Goal: Task Accomplishment & Management: Manage account settings

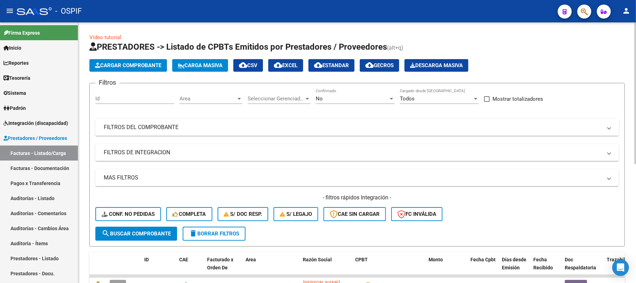
drag, startPoint x: 230, startPoint y: 127, endPoint x: 237, endPoint y: 122, distance: 8.7
click at [230, 128] on mat-panel-title "FILTROS DEL COMPROBANTE" at bounding box center [353, 127] width 498 height 8
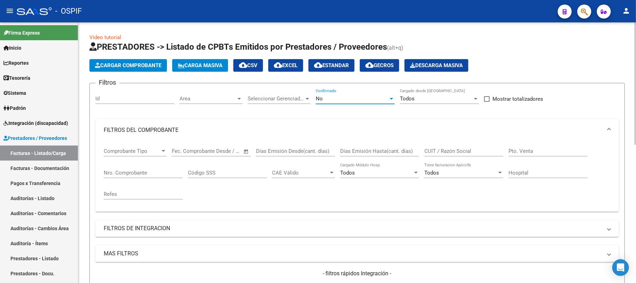
click at [362, 97] on div "No" at bounding box center [352, 98] width 73 height 6
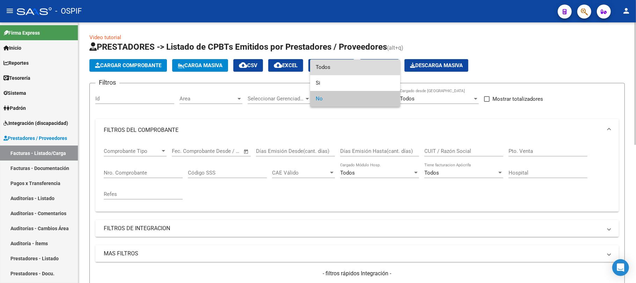
drag, startPoint x: 347, startPoint y: 66, endPoint x: 383, endPoint y: 165, distance: 105.2
click at [348, 68] on span "Todos" at bounding box center [355, 67] width 79 height 16
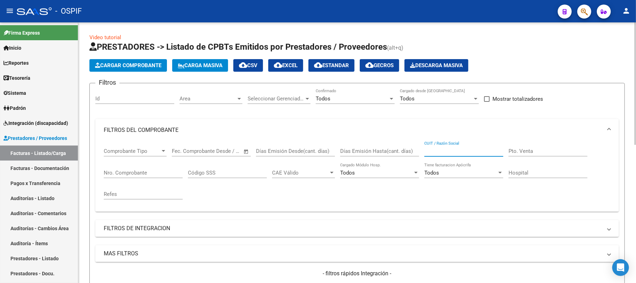
click at [468, 151] on input "CUIT / Razón Social" at bounding box center [463, 151] width 79 height 6
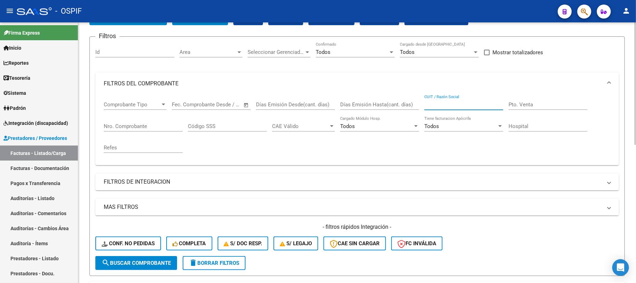
click at [162, 125] on input "Nro. Comprobante" at bounding box center [143, 126] width 79 height 6
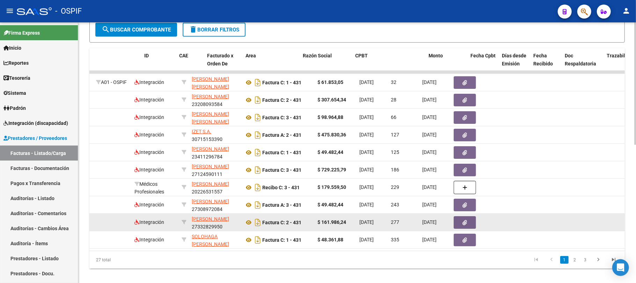
scroll to position [0, 0]
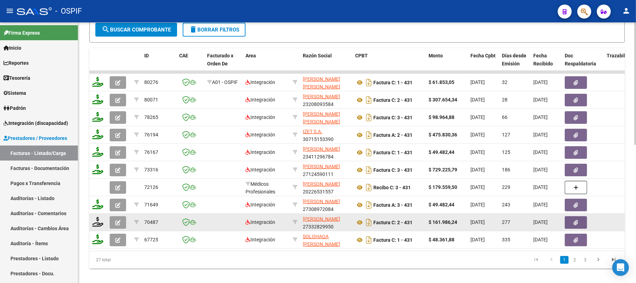
type input "431"
click at [297, 219] on icon at bounding box center [295, 221] width 5 height 5
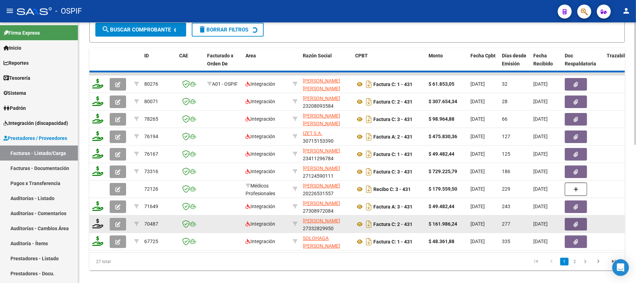
type input "27332829950"
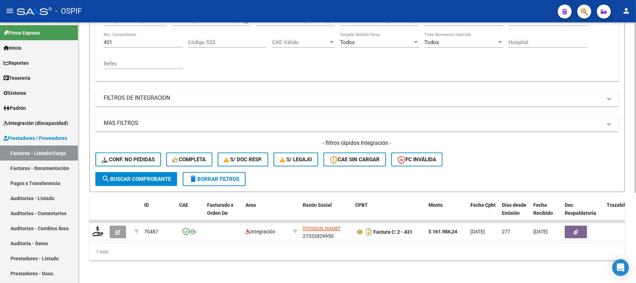
scroll to position [137, 0]
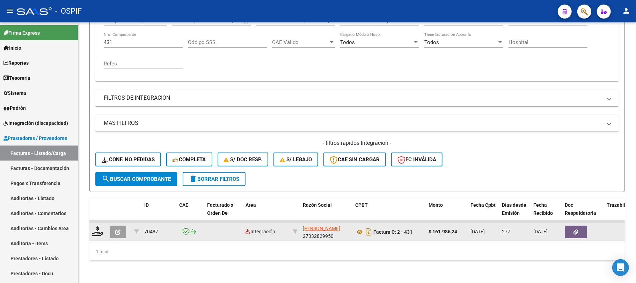
click at [115, 225] on button "button" at bounding box center [118, 231] width 16 height 13
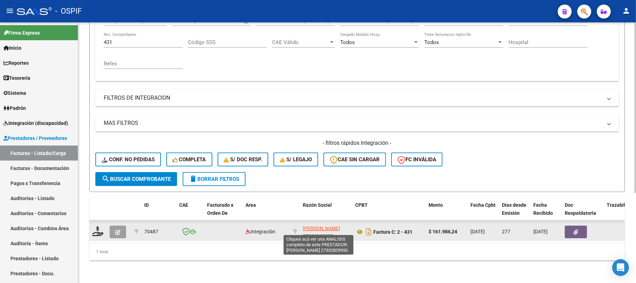
drag, startPoint x: 334, startPoint y: 229, endPoint x: 303, endPoint y: 224, distance: 31.2
click at [303, 224] on app-link-go-to "[PERSON_NAME]" at bounding box center [321, 228] width 37 height 8
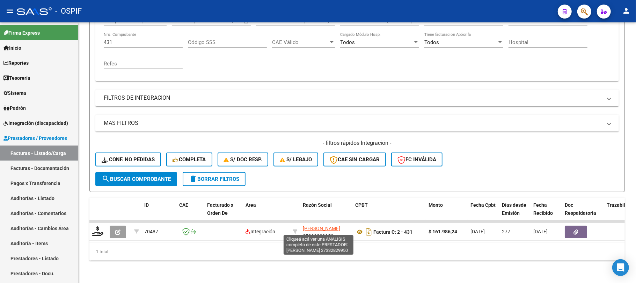
copy span "[PERSON_NAME]"
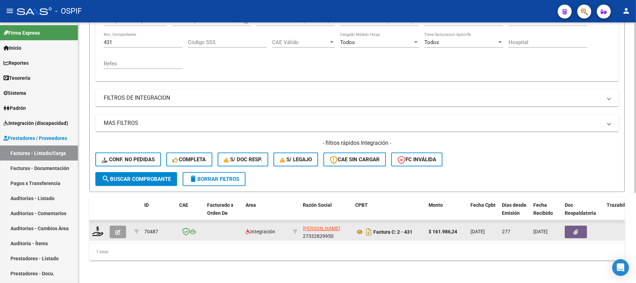
click at [407, 229] on strong "Factura C: 2 - 431" at bounding box center [392, 232] width 39 height 6
copy strong "431"
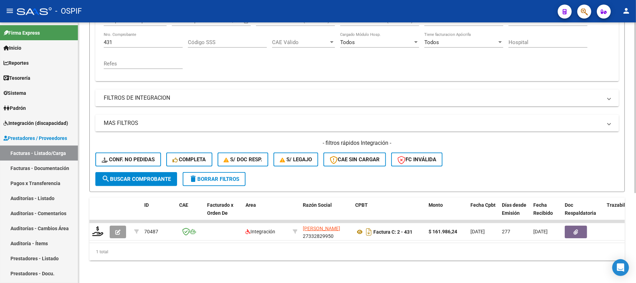
drag, startPoint x: 228, startPoint y: 183, endPoint x: 229, endPoint y: 175, distance: 8.2
click at [227, 179] on form "Filtros Id Area Area Seleccionar Gerenciador Seleccionar Gerenciador Todos Conf…" at bounding box center [356, 72] width 535 height 239
click at [230, 176] on span "delete Borrar Filtros" at bounding box center [214, 179] width 50 height 6
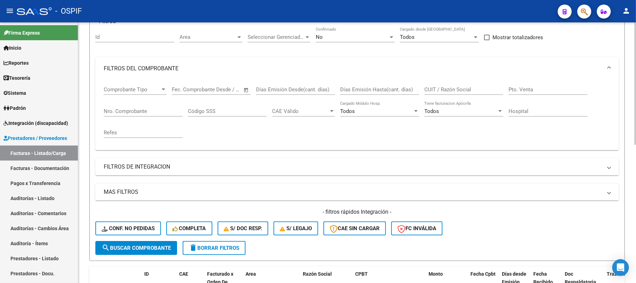
scroll to position [15, 0]
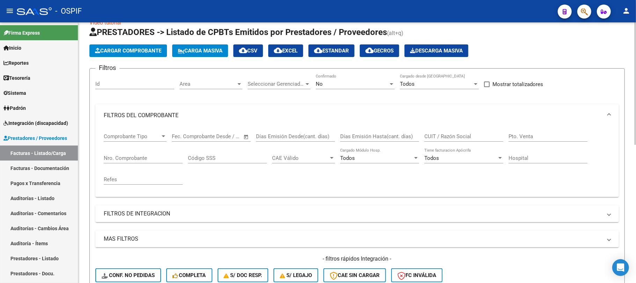
click at [340, 87] on div "No Confirmado" at bounding box center [355, 81] width 79 height 15
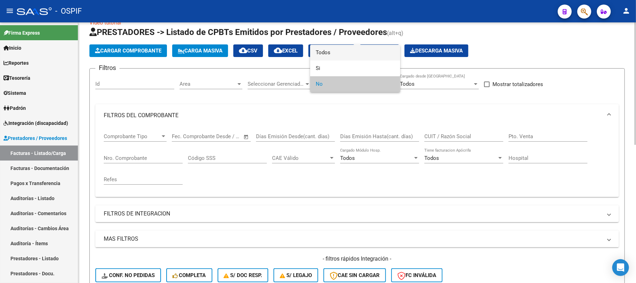
click at [348, 53] on span "Todos" at bounding box center [355, 53] width 79 height 16
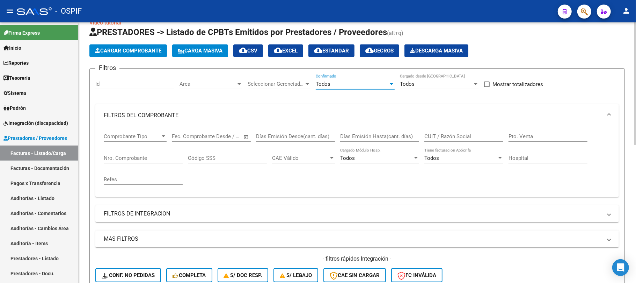
click at [125, 160] on input "Nro. Comprobante" at bounding box center [143, 158] width 79 height 6
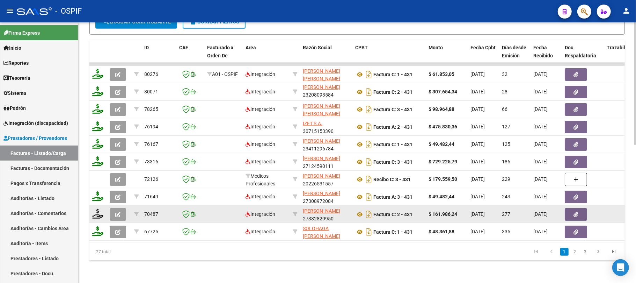
type input "430"
click at [117, 212] on icon "button" at bounding box center [117, 214] width 5 height 5
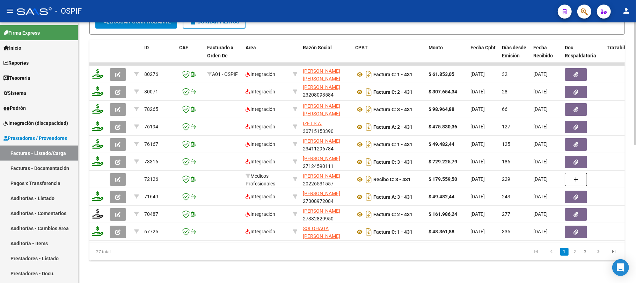
scroll to position [248, 0]
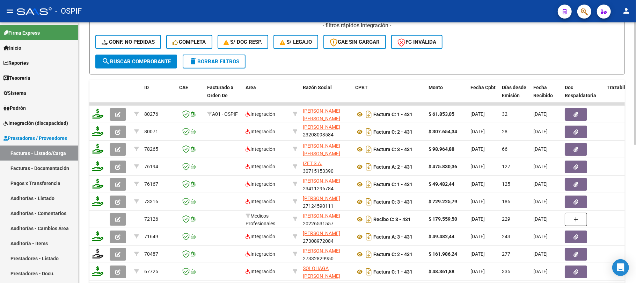
click at [221, 59] on span "delete Borrar Filtros" at bounding box center [214, 61] width 50 height 6
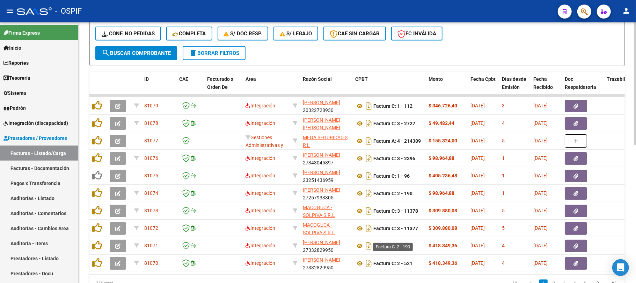
scroll to position [15, 0]
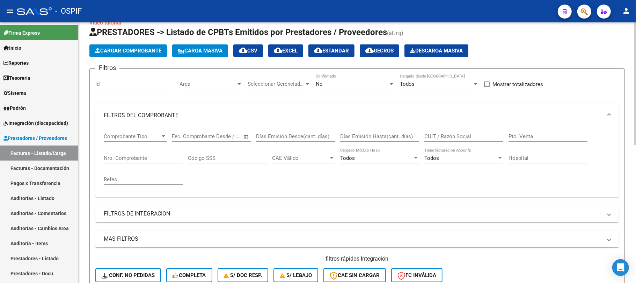
click at [457, 137] on input "CUIT / Razón Social" at bounding box center [463, 136] width 79 height 6
paste input "[PERSON_NAME]"
type input "[PERSON_NAME]"
click at [341, 84] on div "No" at bounding box center [352, 84] width 73 height 6
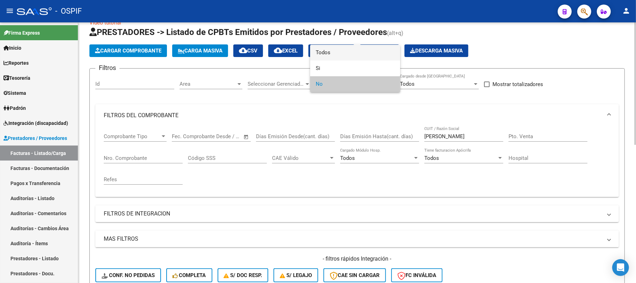
click at [335, 59] on span "Todos" at bounding box center [355, 53] width 79 height 16
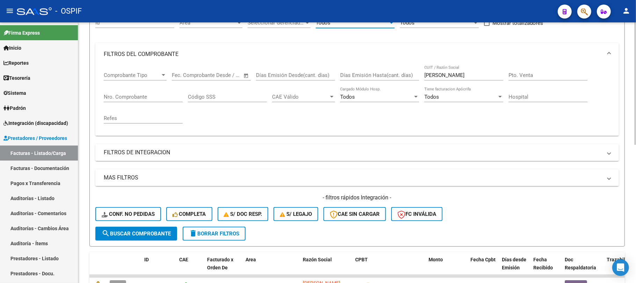
click at [141, 109] on div "Nro. Comprobante" at bounding box center [143, 98] width 79 height 22
click at [141, 100] on input "Nro. Comprobante" at bounding box center [143, 97] width 79 height 6
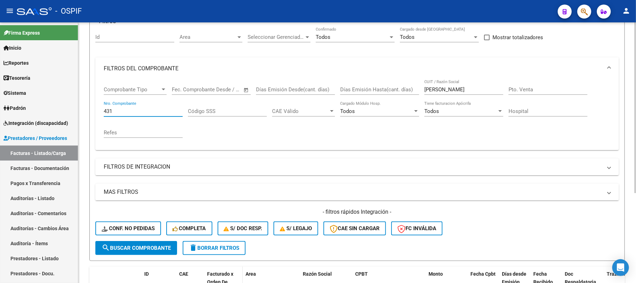
scroll to position [137, 0]
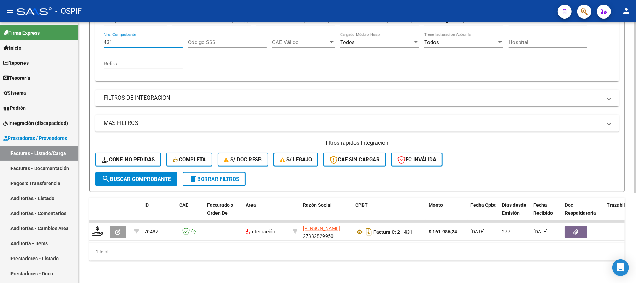
type input "431"
drag, startPoint x: 228, startPoint y: 235, endPoint x: 264, endPoint y: 243, distance: 37.2
click at [272, 242] on datatable-body "70487 Integración [PERSON_NAME] 27332829950 Factura C: 2 - 431 $ 161.986,24 [DA…" at bounding box center [356, 231] width 535 height 23
drag, startPoint x: 235, startPoint y: 244, endPoint x: 344, endPoint y: 242, distance: 109.0
click at [344, 243] on div "1 total" at bounding box center [356, 251] width 535 height 17
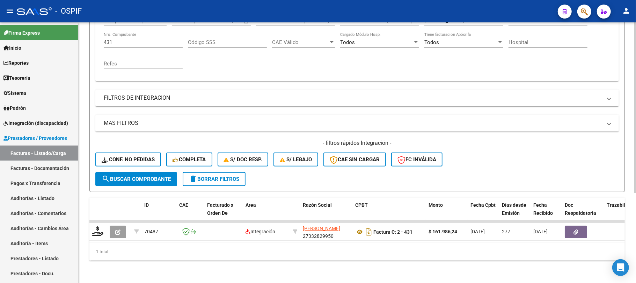
click at [342, 243] on div "1 total" at bounding box center [356, 251] width 535 height 17
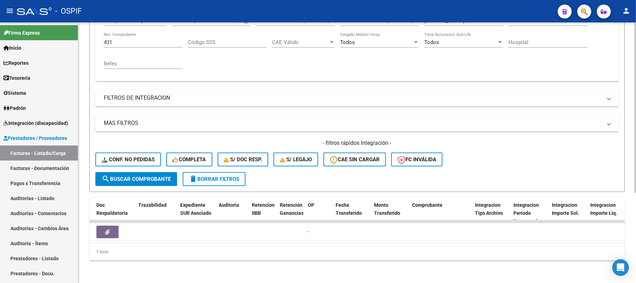
scroll to position [0, 724]
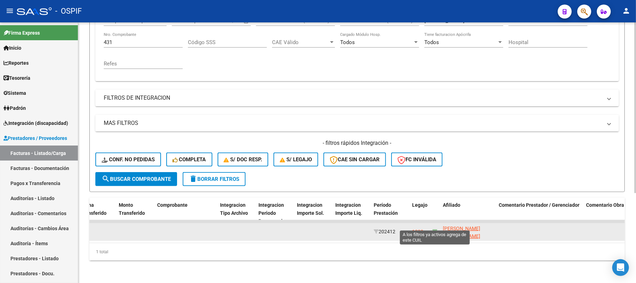
click at [434, 229] on icon at bounding box center [434, 231] width 5 height 5
type input "20490778080"
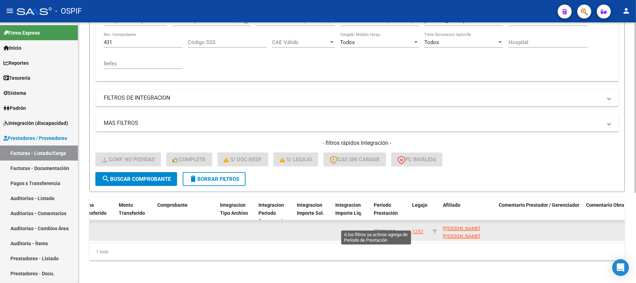
click at [376, 229] on icon at bounding box center [376, 231] width 5 height 5
type input "202412"
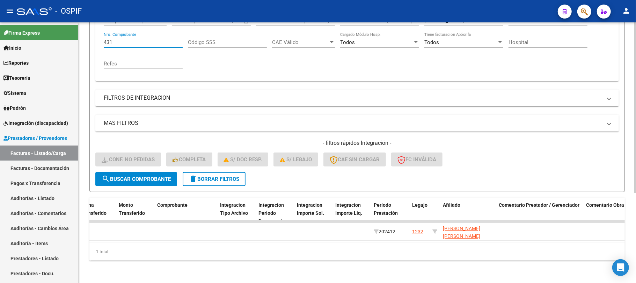
drag, startPoint x: 123, startPoint y: 34, endPoint x: 488, endPoint y: 107, distance: 371.4
click at [39, 32] on mat-sidenav-container "Firma Express Inicio Calendario SSS Instructivos Contacto OS Reportes Egresos D…" at bounding box center [318, 152] width 636 height 260
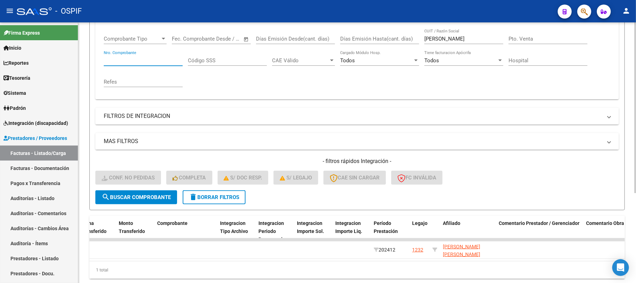
scroll to position [44, 0]
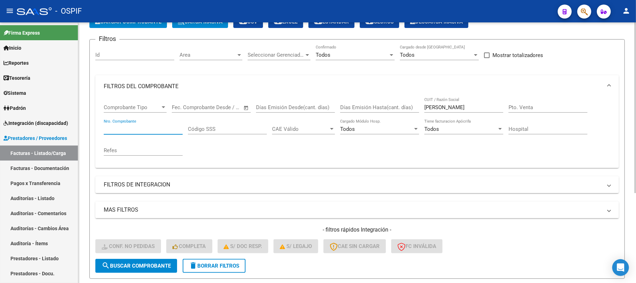
click at [456, 108] on input "[PERSON_NAME]" at bounding box center [463, 107] width 79 height 6
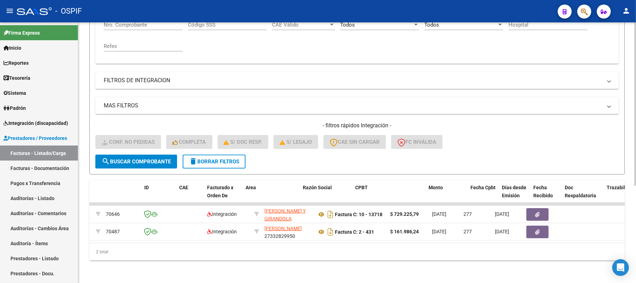
scroll to position [0, 0]
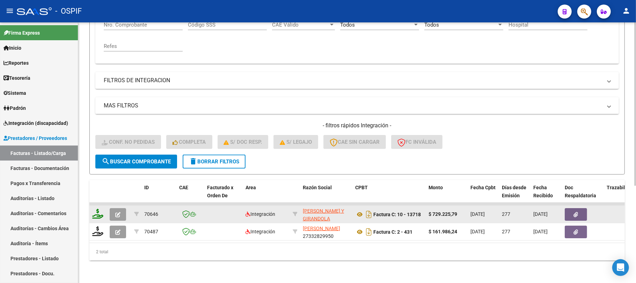
click at [119, 212] on icon "button" at bounding box center [117, 214] width 5 height 5
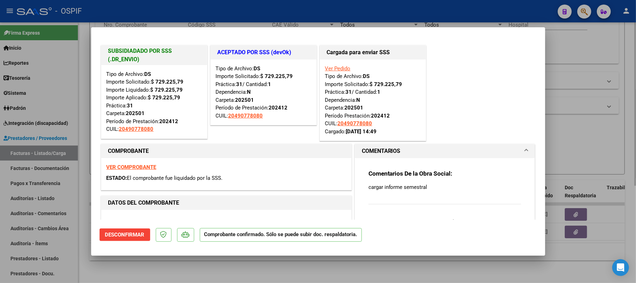
type input "$ 0,00"
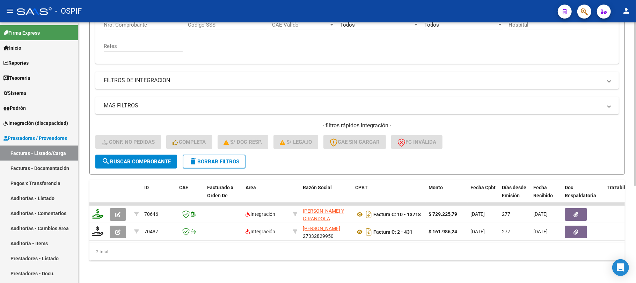
drag, startPoint x: 163, startPoint y: 273, endPoint x: 163, endPoint y: 250, distance: 22.7
click at [163, 270] on div "Video tutorial PRESTADORES -> Listado de CPBTs Emitidos por Prestadores / Prove…" at bounding box center [357, 79] width 558 height 408
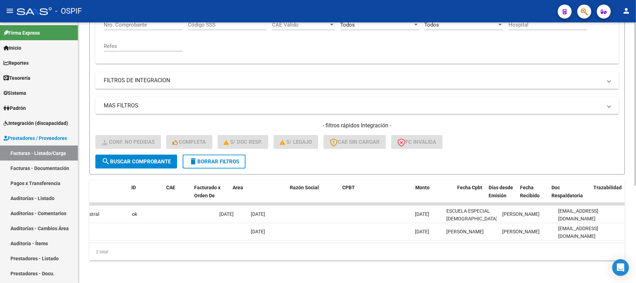
scroll to position [0, 13]
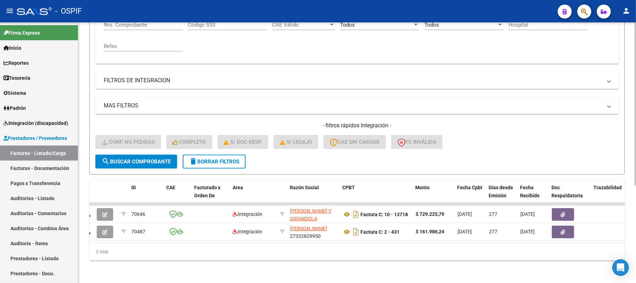
click at [224, 154] on button "delete Borrar Filtros" at bounding box center [214, 161] width 63 height 14
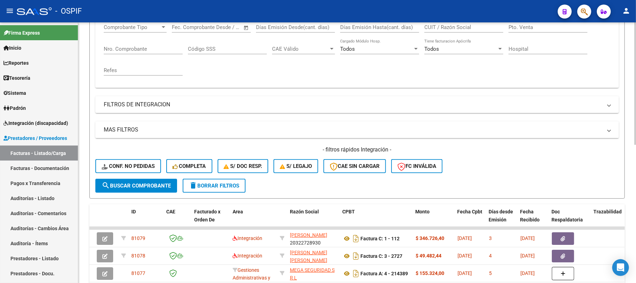
scroll to position [154, 0]
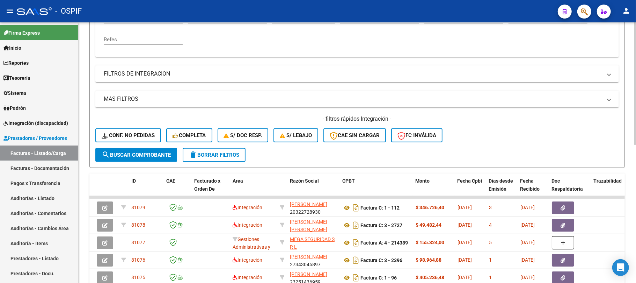
click at [227, 163] on form "Filtros Id Area Area Seleccionar Gerenciador Seleccionar Gerenciador No Confirm…" at bounding box center [356, 47] width 535 height 239
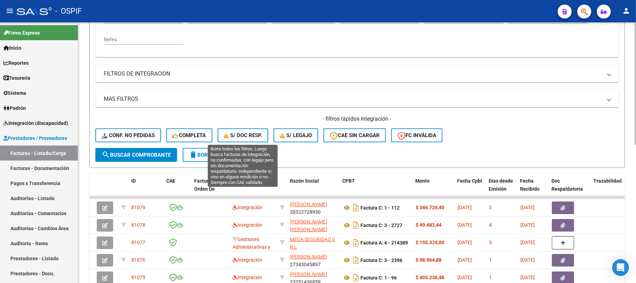
click at [226, 161] on form "Filtros Id Area Area Seleccionar Gerenciador Seleccionar Gerenciador No Confirm…" at bounding box center [356, 47] width 535 height 239
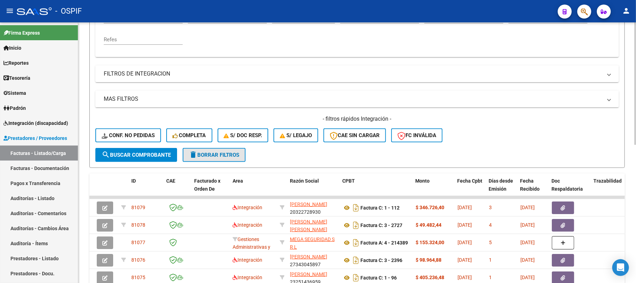
click at [225, 159] on button "delete Borrar Filtros" at bounding box center [214, 155] width 63 height 14
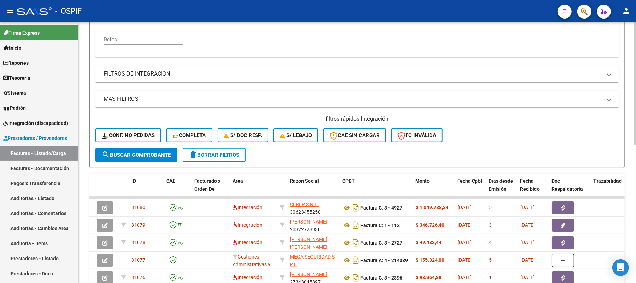
drag, startPoint x: 238, startPoint y: 154, endPoint x: 235, endPoint y: 151, distance: 4.0
click at [237, 154] on span "delete Borrar Filtros" at bounding box center [214, 155] width 50 height 6
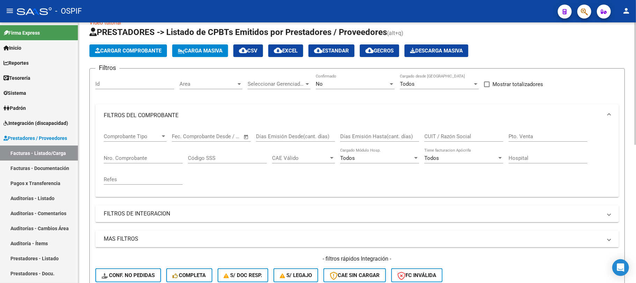
scroll to position [0, 0]
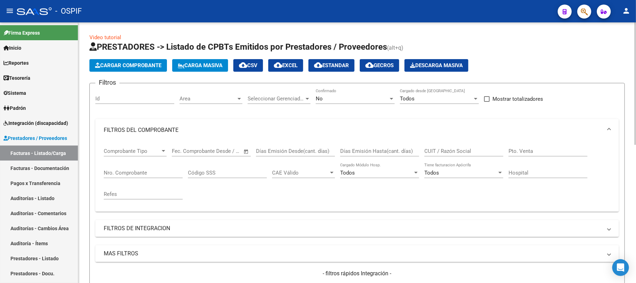
click at [162, 168] on div "Nro. Comprobante" at bounding box center [143, 170] width 79 height 15
click at [161, 174] on input "Nro. Comprobante" at bounding box center [143, 172] width 79 height 6
click at [344, 107] on div "No Confirmado" at bounding box center [355, 100] width 79 height 22
click at [351, 96] on div "No" at bounding box center [352, 98] width 73 height 6
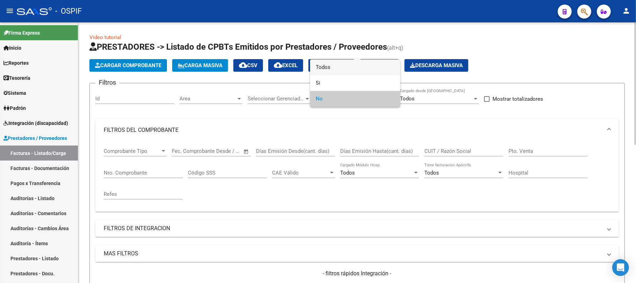
click at [339, 72] on span "Todos" at bounding box center [355, 67] width 79 height 16
click at [172, 176] on div "Nro. Comprobante" at bounding box center [143, 170] width 79 height 15
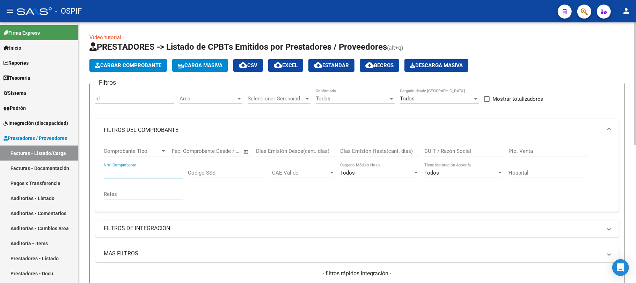
click at [172, 171] on input "Nro. Comprobante" at bounding box center [143, 172] width 79 height 6
drag, startPoint x: 122, startPoint y: 174, endPoint x: 79, endPoint y: 173, distance: 43.3
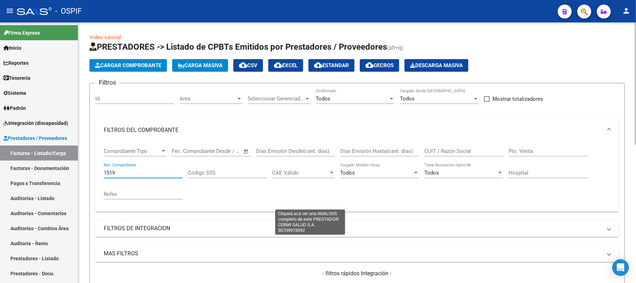
scroll to position [294, 0]
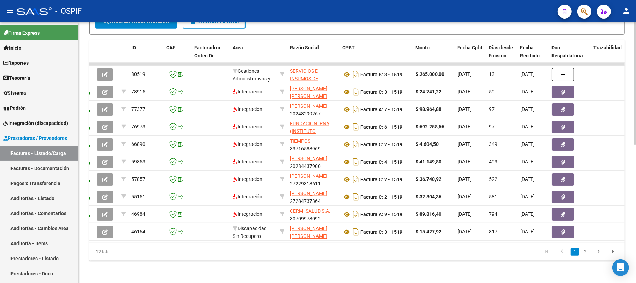
type input "1519"
click at [210, 29] on button "delete Borrar Filtros" at bounding box center [214, 22] width 63 height 14
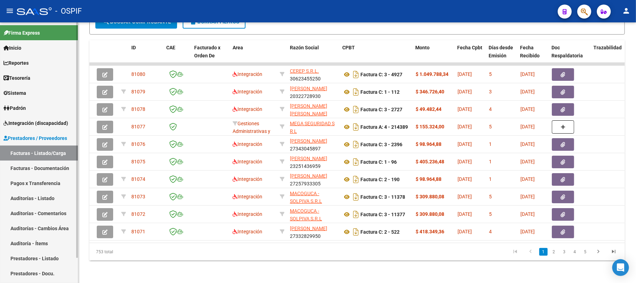
click at [28, 262] on link "Prestadores - Listado" at bounding box center [39, 257] width 78 height 15
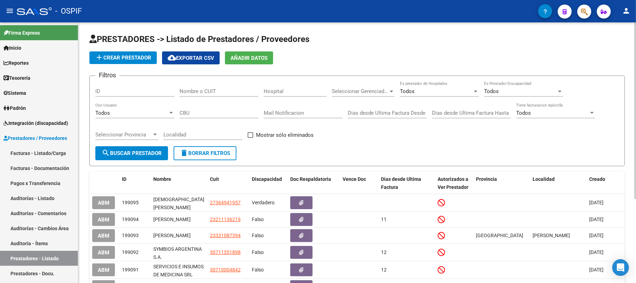
drag, startPoint x: 192, startPoint y: 86, endPoint x: 196, endPoint y: 92, distance: 7.8
click at [192, 86] on div "Nombre o CUIT" at bounding box center [219, 88] width 79 height 15
paste input "27364941957"
type input "27364941957"
drag, startPoint x: 148, startPoint y: 148, endPoint x: 144, endPoint y: 150, distance: 4.4
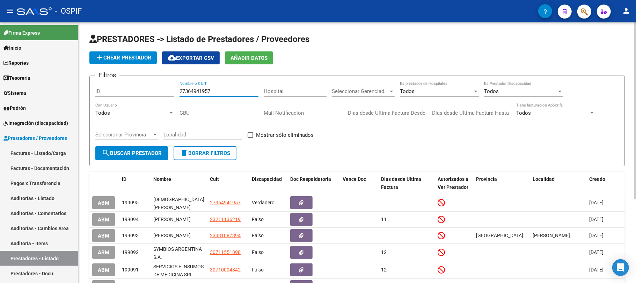
click at [148, 148] on button "search Buscar Prestador" at bounding box center [131, 153] width 73 height 14
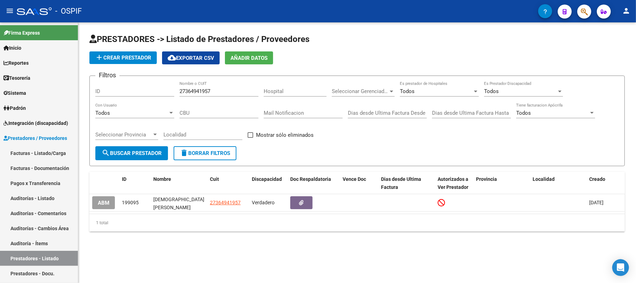
click at [110, 211] on datatable-selection "ABM 199095 [PERSON_NAME] [PERSON_NAME] 27364941957 Verdadero [DATE]" at bounding box center [356, 209] width 535 height 6
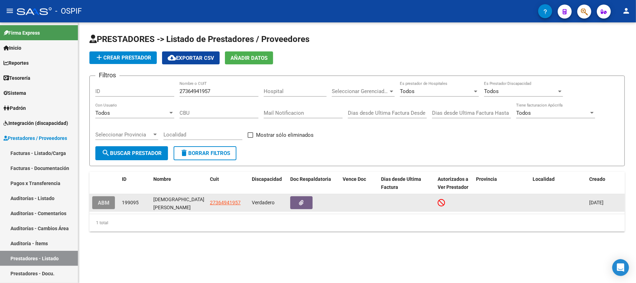
click at [108, 202] on span "ABM" at bounding box center [104, 202] width 12 height 6
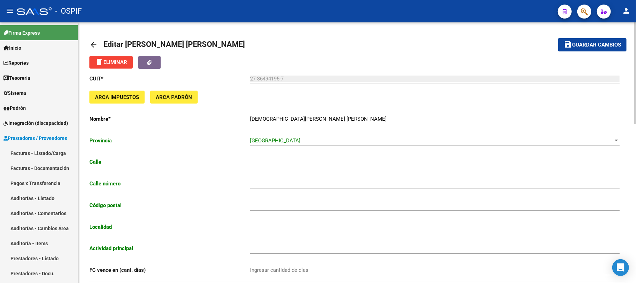
type input "SALTA"
type input "4069"
type input "1754"
type input "SAN JUSTO"
type input "869090"
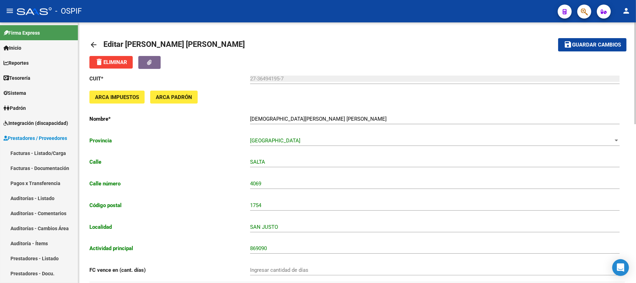
scroll to position [405, 0]
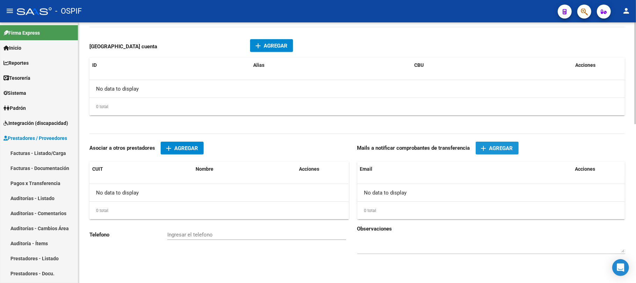
click at [496, 146] on span "Agregar" at bounding box center [501, 148] width 24 height 6
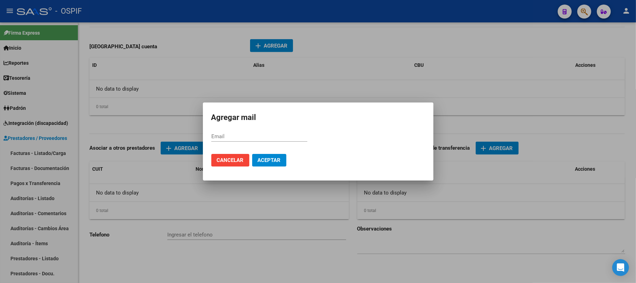
paste input "[PERSON_NAME][EMAIL_ADDRESS][PERSON_NAME][DOMAIN_NAME]"
type input "[PERSON_NAME][EMAIL_ADDRESS][PERSON_NAME][DOMAIN_NAME]"
click at [274, 159] on span "Aceptar" at bounding box center [269, 160] width 23 height 6
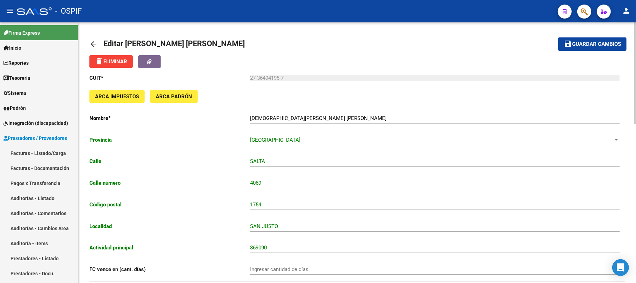
scroll to position [0, 0]
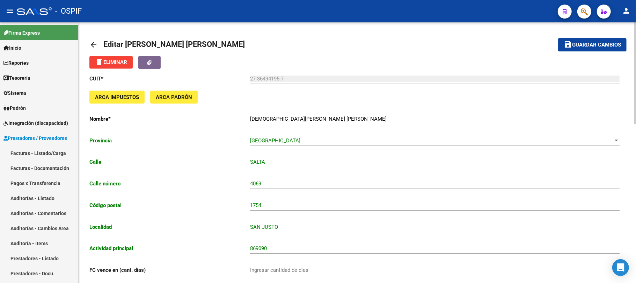
click at [583, 48] on button "save Guardar cambios" at bounding box center [592, 44] width 68 height 13
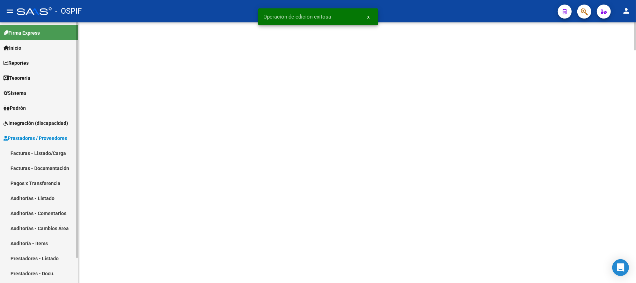
click at [36, 88] on link "Sistema" at bounding box center [39, 92] width 78 height 15
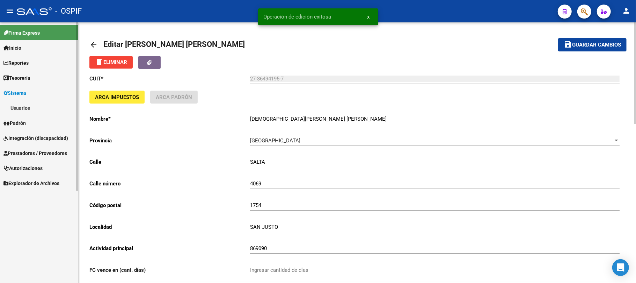
click at [19, 106] on link "Usuarios" at bounding box center [39, 107] width 78 height 15
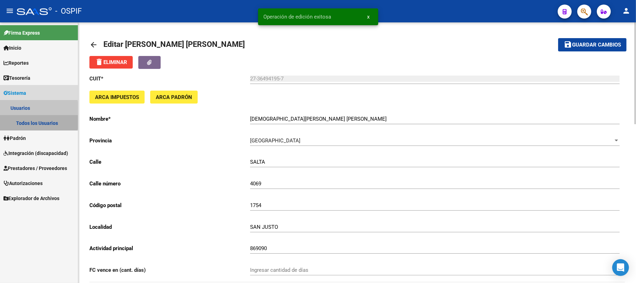
click at [23, 115] on link "Todos los Usuarios" at bounding box center [39, 122] width 78 height 15
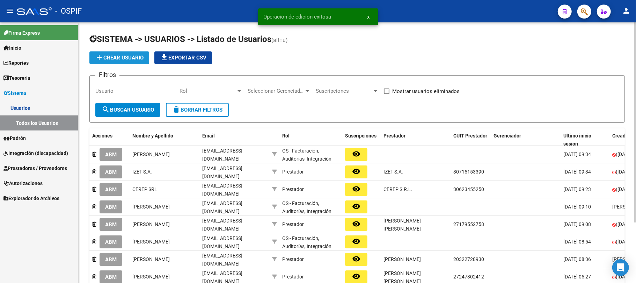
click at [133, 55] on span "add Crear Usuario" at bounding box center [119, 57] width 49 height 6
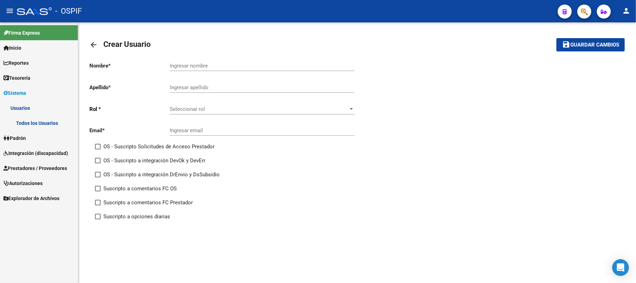
click at [230, 134] on div "Ingresar email" at bounding box center [262, 127] width 185 height 15
paste input "[PERSON_NAME][EMAIL_ADDRESS][PERSON_NAME][DOMAIN_NAME]"
type input "[PERSON_NAME][EMAIL_ADDRESS][PERSON_NAME][DOMAIN_NAME]"
click at [228, 112] on div "Seleccionar rol Seleccionar rol" at bounding box center [262, 106] width 185 height 15
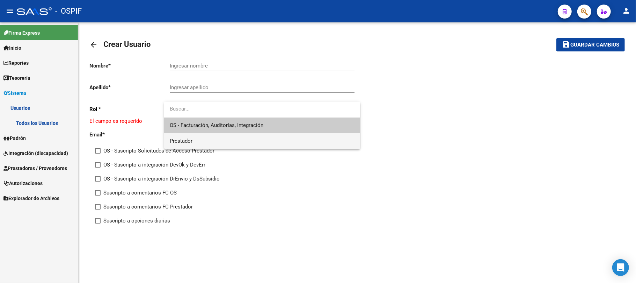
click at [217, 140] on span "Prestador" at bounding box center [262, 141] width 185 height 16
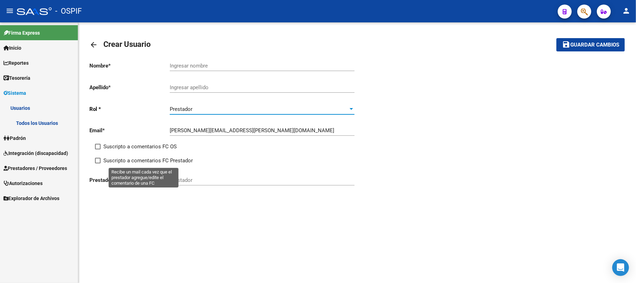
click at [136, 147] on span "Suscripto a comentarios FC OS" at bounding box center [139, 146] width 73 height 8
click at [98, 149] on input "Suscripto a comentarios FC OS" at bounding box center [97, 149] width 0 height 0
checkbox input "true"
click at [131, 159] on span "Suscripto a comentarios FC Prestador" at bounding box center [147, 160] width 89 height 8
click at [98, 163] on input "Suscripto a comentarios FC Prestador" at bounding box center [97, 163] width 0 height 0
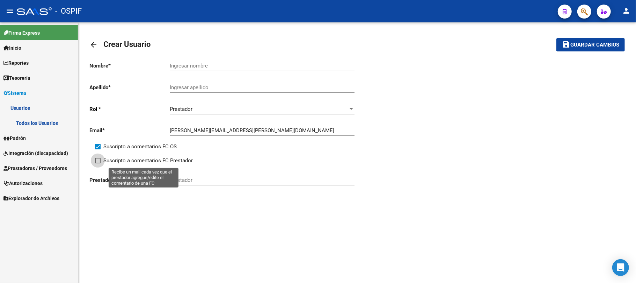
checkbox input "true"
click at [195, 182] on input "Prestador" at bounding box center [262, 180] width 185 height 6
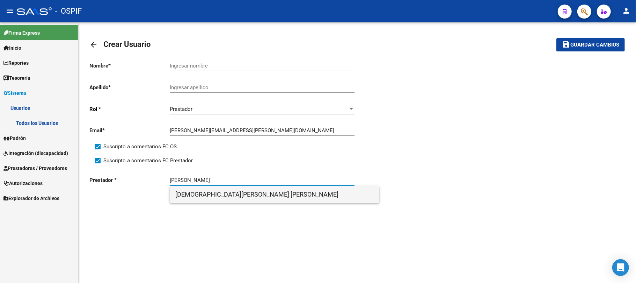
click at [276, 195] on span "[DEMOGRAPHIC_DATA][PERSON_NAME] [PERSON_NAME]" at bounding box center [274, 194] width 198 height 17
type input "[DEMOGRAPHIC_DATA][PERSON_NAME] [PERSON_NAME]"
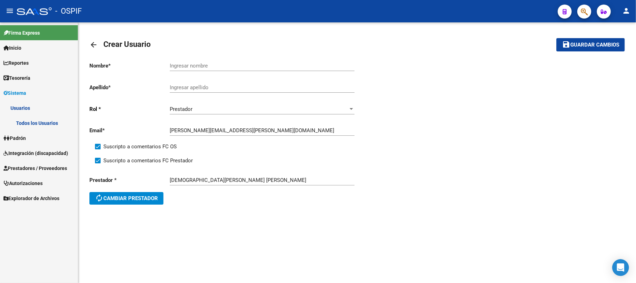
click at [293, 55] on mat-toolbar-row "arrow_back Crear Usuario" at bounding box center [298, 45] width 418 height 22
drag, startPoint x: 275, startPoint y: 74, endPoint x: 277, endPoint y: 66, distance: 8.8
click at [275, 73] on div "Ingresar nombre" at bounding box center [262, 67] width 185 height 22
click at [280, 61] on div "Ingresar nombre" at bounding box center [262, 63] width 185 height 15
type input "[DEMOGRAPHIC_DATA][PERSON_NAME]"
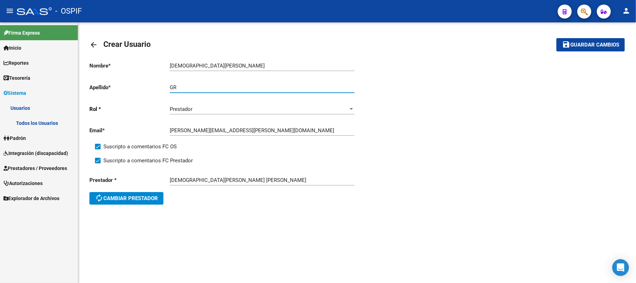
type input "G"
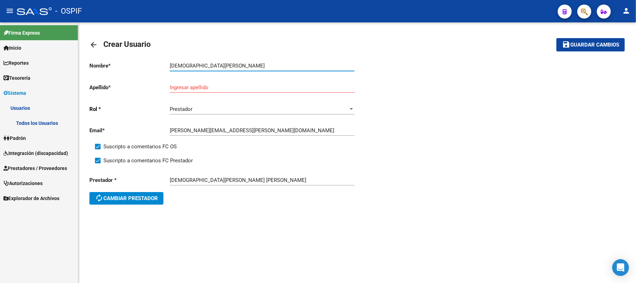
click at [214, 67] on input "[DEMOGRAPHIC_DATA][PERSON_NAME]" at bounding box center [262, 66] width 185 height 6
type input "[DEMOGRAPHIC_DATA]"
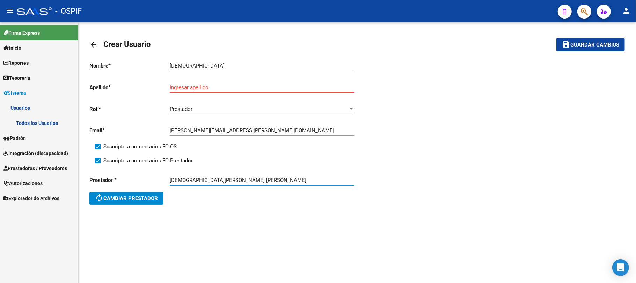
drag, startPoint x: 263, startPoint y: 182, endPoint x: 192, endPoint y: 184, distance: 70.9
click at [193, 184] on div "[DEMOGRAPHIC_DATA][PERSON_NAME] [PERSON_NAME] Prestador" at bounding box center [262, 177] width 185 height 15
drag, startPoint x: 224, startPoint y: 80, endPoint x: 221, endPoint y: 83, distance: 3.7
click at [222, 81] on div "Ingresar apellido" at bounding box center [262, 85] width 185 height 15
click at [217, 90] on input "Ingresar apellido" at bounding box center [262, 87] width 185 height 6
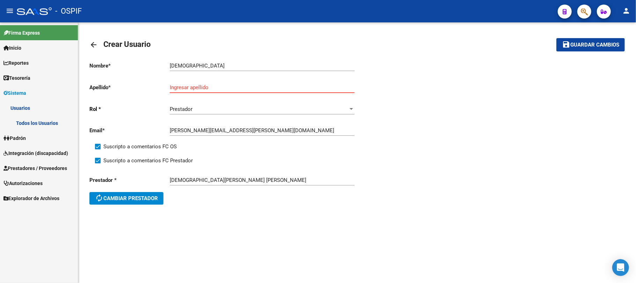
paste input "[PERSON_NAME]"
click at [172, 88] on input "[PERSON_NAME]" at bounding box center [262, 87] width 185 height 6
type input "[PERSON_NAME]"
click at [596, 49] on button "save Guardar cambios" at bounding box center [590, 44] width 68 height 13
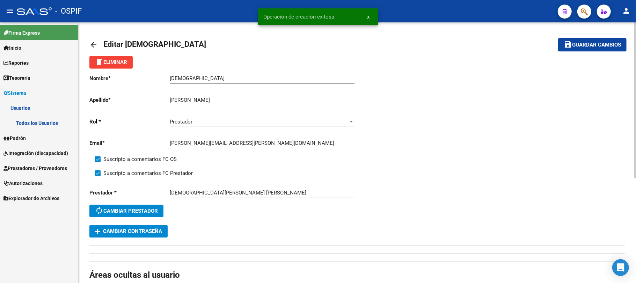
click at [144, 239] on div "Nombre * [PERSON_NAME] Ingresar nombre Apellido * [PERSON_NAME] apellido [PERSO…" at bounding box center [356, 253] width 535 height 371
click at [143, 237] on button "add Cambiar Contraseña" at bounding box center [128, 231] width 78 height 13
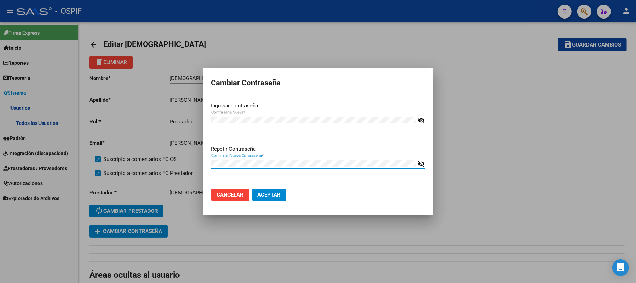
click at [252, 188] on button "Aceptar" at bounding box center [269, 194] width 34 height 13
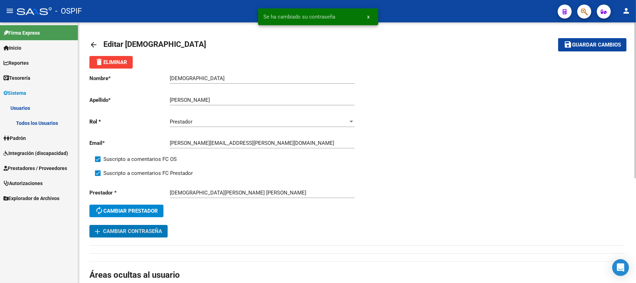
click at [608, 38] on button "save Guardar cambios" at bounding box center [592, 44] width 68 height 13
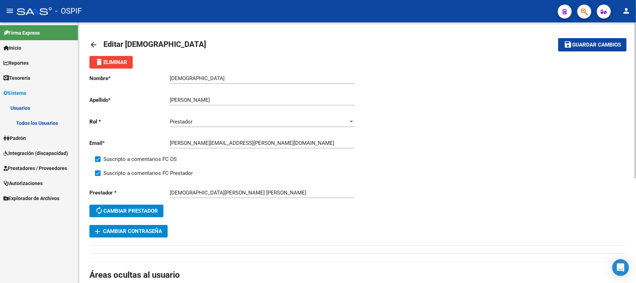
click at [576, 46] on span "Guardar cambios" at bounding box center [596, 45] width 49 height 6
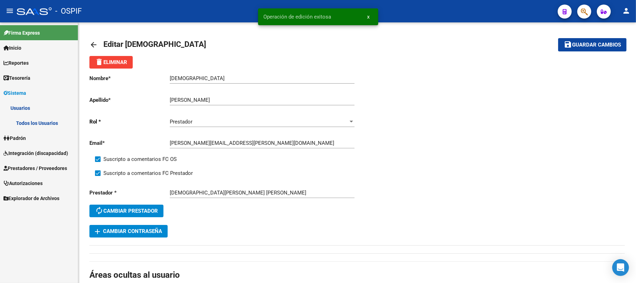
click at [29, 168] on span "Prestadores / Proveedores" at bounding box center [35, 168] width 64 height 8
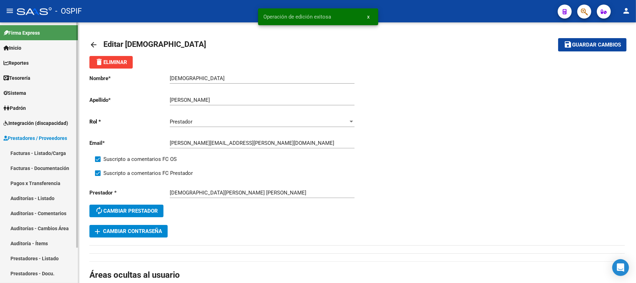
click at [31, 172] on mat-nav-list "Facturas - Listado/Carga Facturas - Documentación Pagos x Transferencia Auditor…" at bounding box center [39, 212] width 78 height 135
click at [41, 160] on link "Facturas - Documentación" at bounding box center [39, 167] width 78 height 15
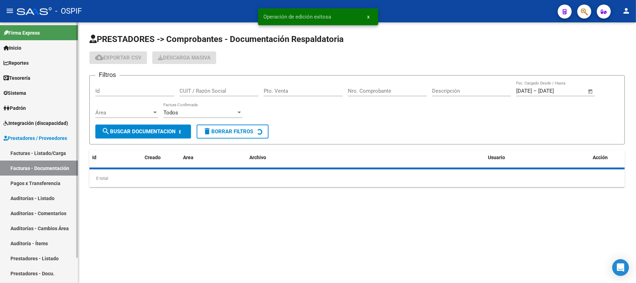
click at [44, 151] on link "Facturas - Listado/Carga" at bounding box center [39, 152] width 78 height 15
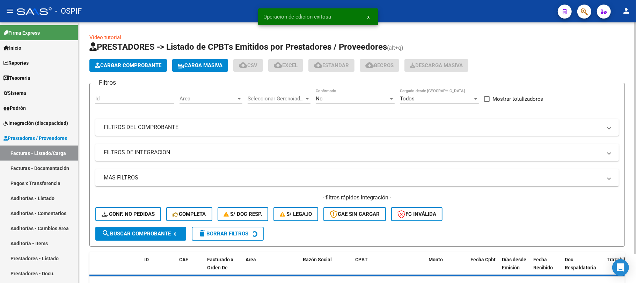
click at [299, 123] on mat-panel-title "FILTROS DEL COMPROBANTE" at bounding box center [353, 127] width 498 height 8
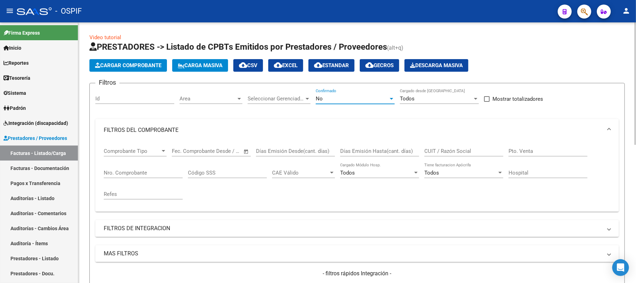
click at [349, 97] on div "No" at bounding box center [352, 98] width 73 height 6
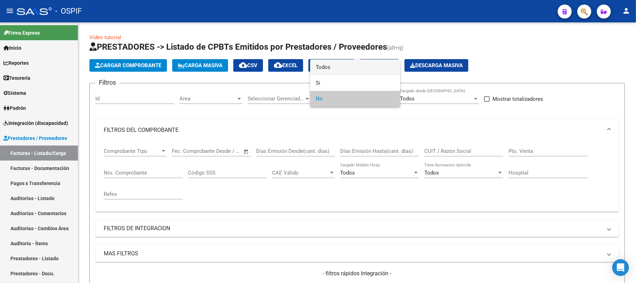
click at [352, 73] on span "Todos" at bounding box center [355, 67] width 79 height 16
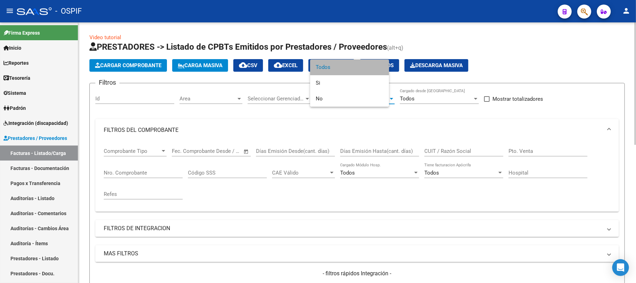
click at [135, 173] on input "Nro. Comprobante" at bounding box center [143, 172] width 79 height 6
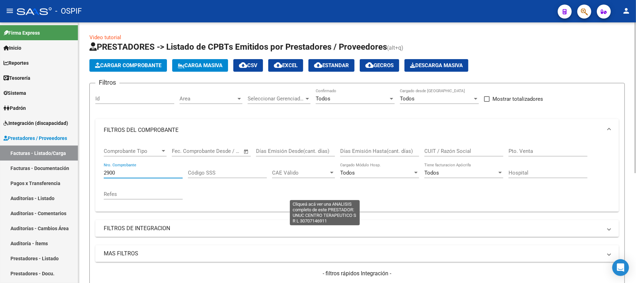
scroll to position [189, 0]
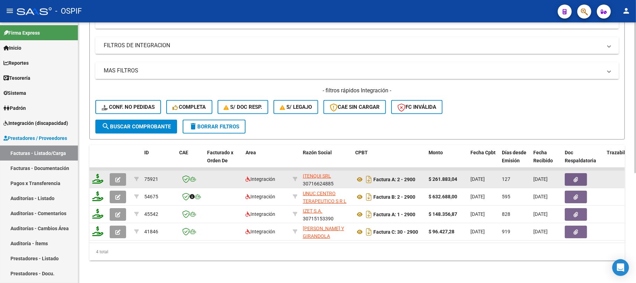
type input "2900"
click at [118, 177] on icon "button" at bounding box center [117, 179] width 5 height 5
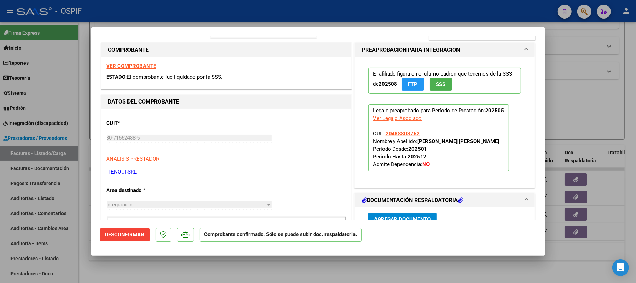
scroll to position [140, 0]
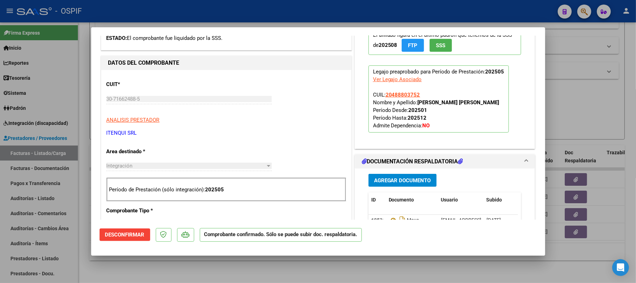
click at [439, 272] on div at bounding box center [318, 141] width 636 height 283
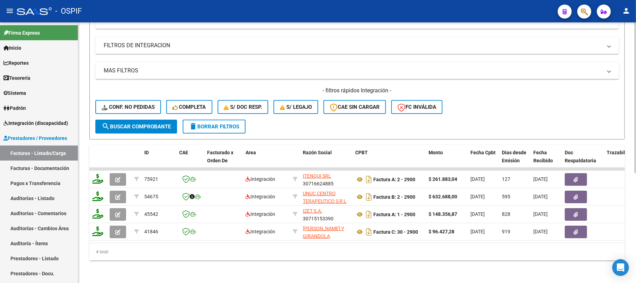
click at [217, 123] on span "delete Borrar Filtros" at bounding box center [214, 126] width 50 height 6
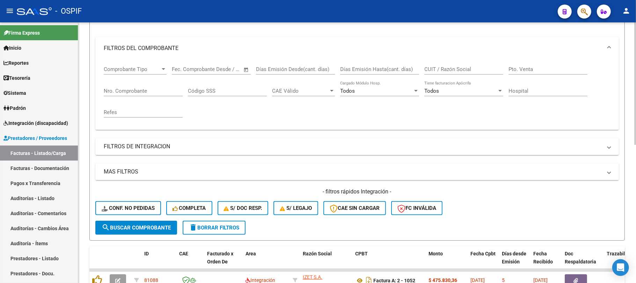
scroll to position [50, 0]
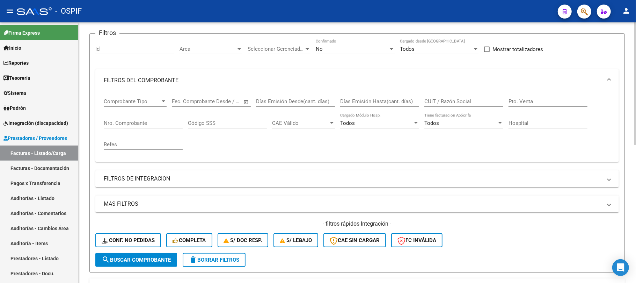
click at [137, 122] on input "Nro. Comprobante" at bounding box center [143, 123] width 79 height 6
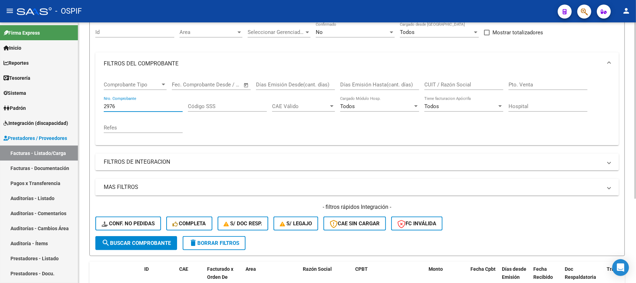
scroll to position [31, 0]
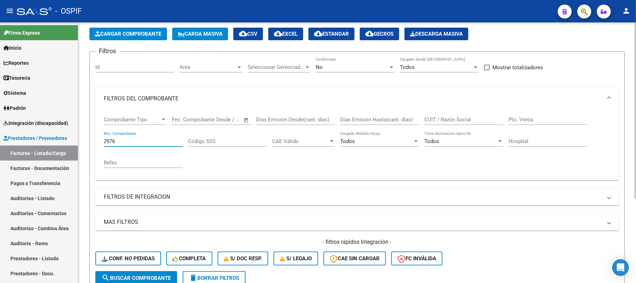
click at [129, 144] on input "2976" at bounding box center [143, 141] width 79 height 6
drag, startPoint x: 129, startPoint y: 144, endPoint x: 75, endPoint y: 139, distance: 54.0
click at [75, 139] on mat-sidenav-container "Firma Express Inicio Calendario SSS Instructivos Contacto OS Reportes Egresos D…" at bounding box center [318, 152] width 636 height 260
type input "2976"
click at [352, 63] on div "No Confirmado" at bounding box center [355, 64] width 79 height 15
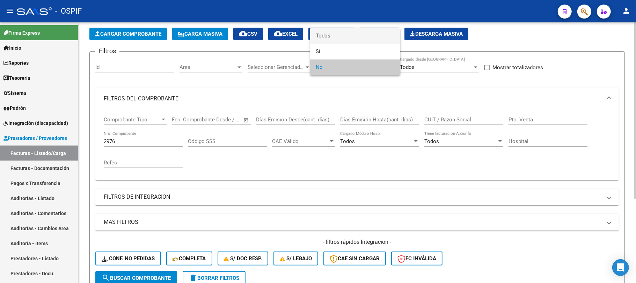
drag, startPoint x: 353, startPoint y: 37, endPoint x: 198, endPoint y: 185, distance: 214.4
click at [352, 37] on span "Todos" at bounding box center [355, 36] width 79 height 16
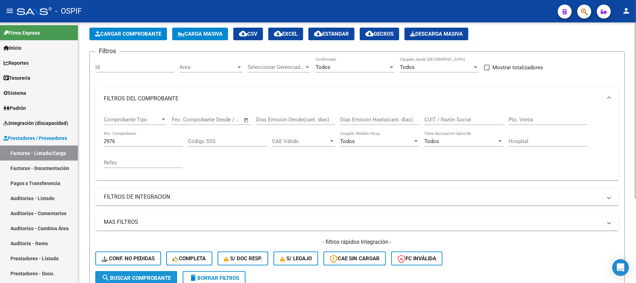
click at [154, 271] on button "search Buscar Comprobante" at bounding box center [136, 278] width 82 height 14
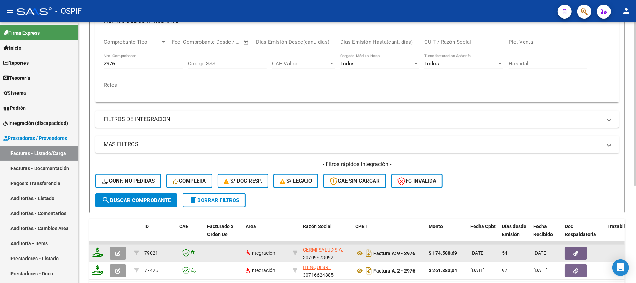
scroll to position [154, 0]
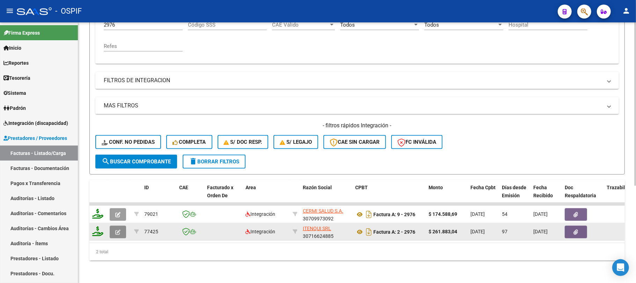
click at [120, 229] on button "button" at bounding box center [118, 231] width 16 height 13
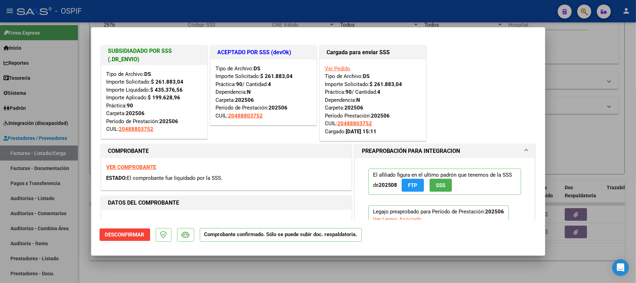
type input "$ 0,00"
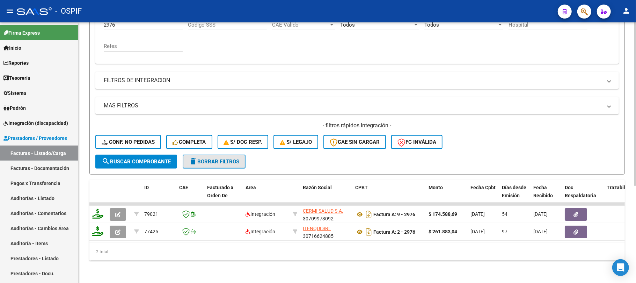
click at [209, 154] on button "delete Borrar Filtros" at bounding box center [214, 161] width 63 height 14
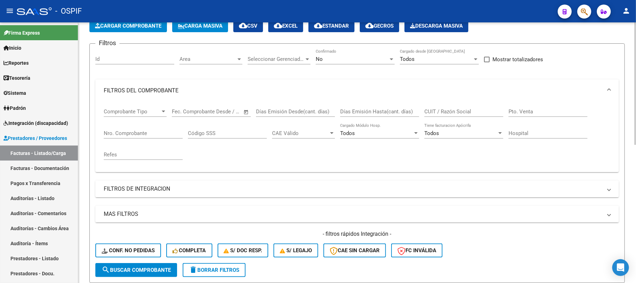
scroll to position [0, 0]
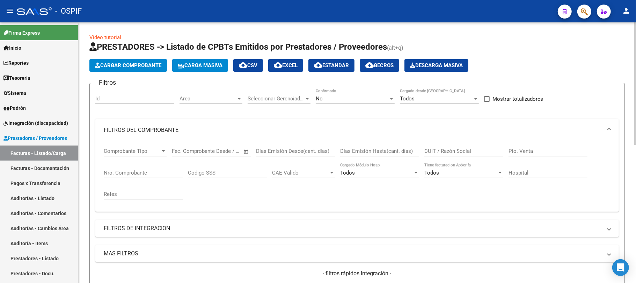
click at [368, 94] on div "No Confirmado" at bounding box center [355, 96] width 79 height 15
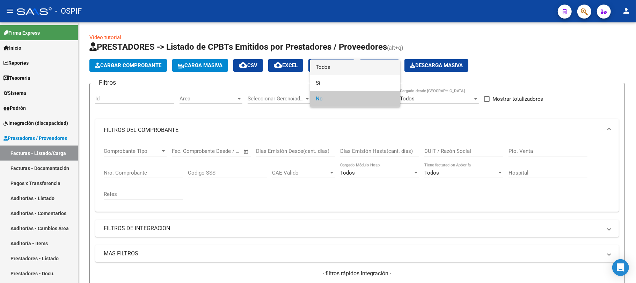
click at [359, 70] on span "Todos" at bounding box center [355, 67] width 79 height 16
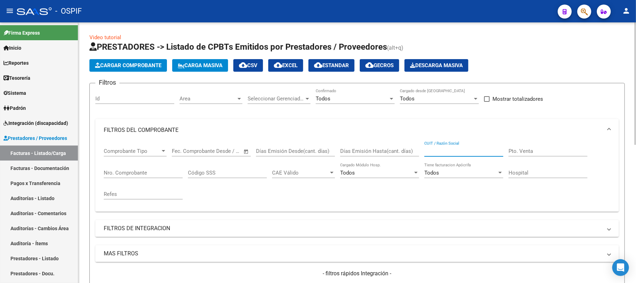
click at [458, 150] on input "CUIT / Razón Social" at bounding box center [463, 151] width 79 height 6
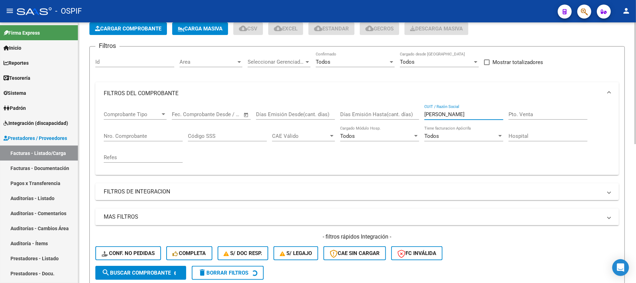
type input "[PERSON_NAME]"
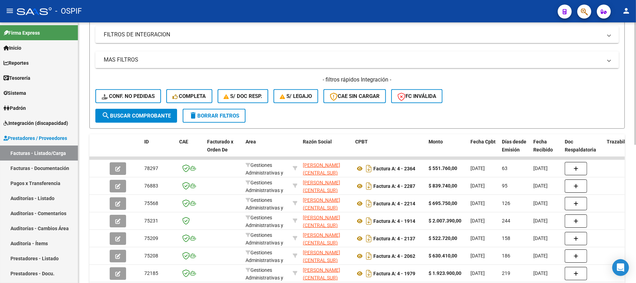
scroll to position [7, 0]
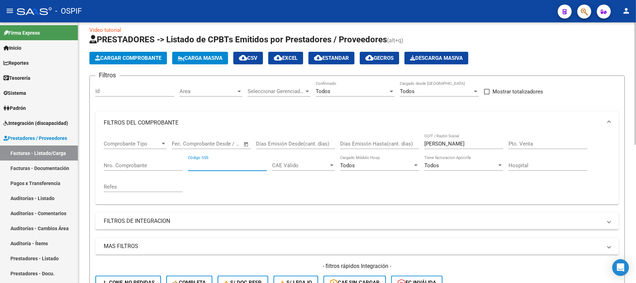
click at [129, 55] on span "Cargar Comprobante" at bounding box center [128, 58] width 66 height 6
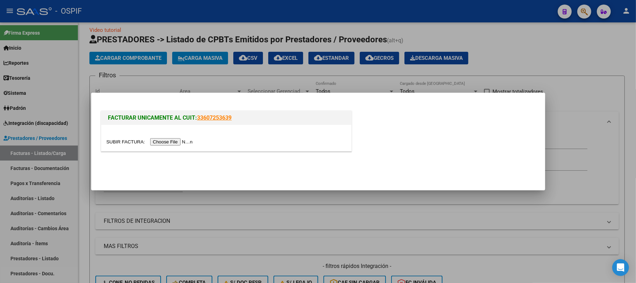
click at [184, 141] on input "file" at bounding box center [151, 141] width 88 height 7
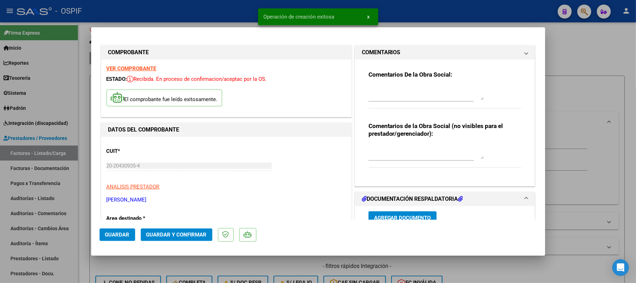
click at [117, 234] on span "Guardar" at bounding box center [117, 234] width 24 height 6
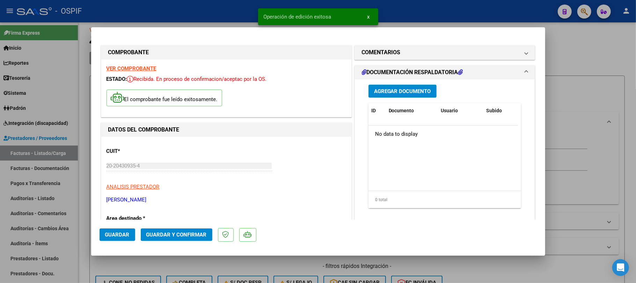
click at [182, 227] on mat-dialog-actions "Guardar Guardar y Confirmar" at bounding box center [318, 233] width 437 height 28
click at [185, 231] on span "Guardar y Confirmar" at bounding box center [176, 234] width 60 height 6
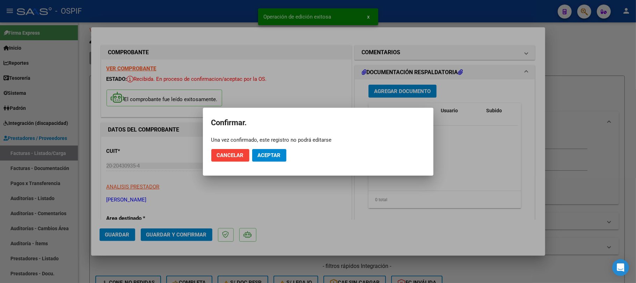
click at [270, 150] on button "Aceptar" at bounding box center [269, 155] width 34 height 13
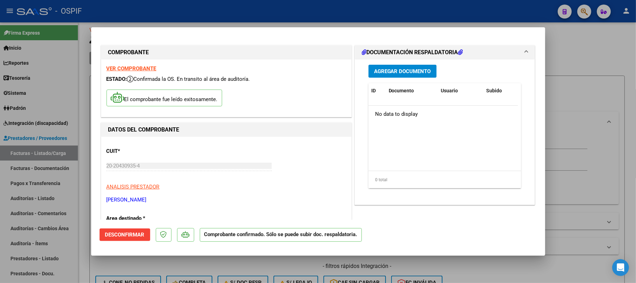
drag, startPoint x: 122, startPoint y: 198, endPoint x: 105, endPoint y: 198, distance: 17.1
copy p "[PERSON_NAME]"
click at [572, 128] on div at bounding box center [318, 141] width 636 height 283
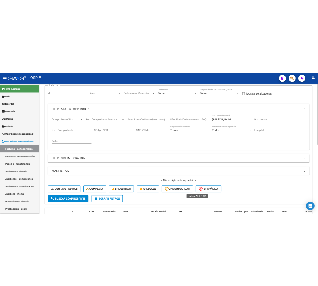
scroll to position [193, 0]
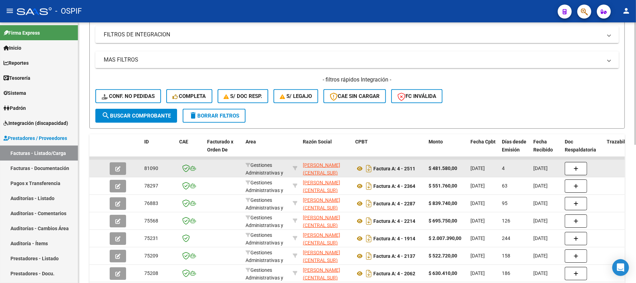
drag, startPoint x: 459, startPoint y: 169, endPoint x: 432, endPoint y: 168, distance: 26.2
click at [432, 168] on div "$ 481.580,00" at bounding box center [447, 168] width 36 height 8
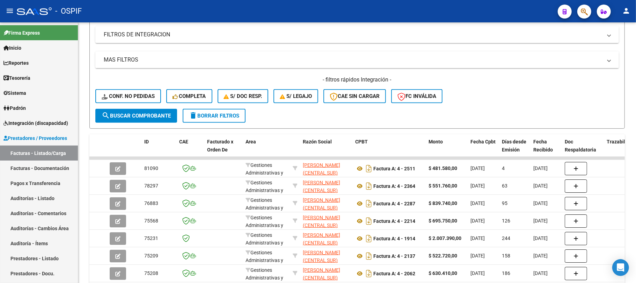
copy strong "481.580,00"
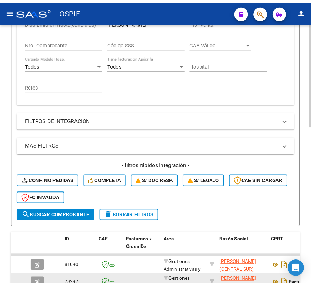
scroll to position [280, 0]
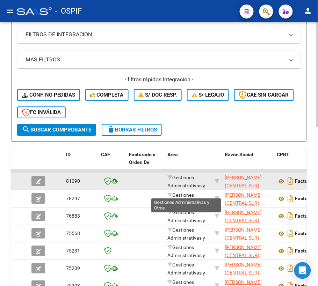
click at [38, 180] on icon "button" at bounding box center [38, 181] width 5 height 5
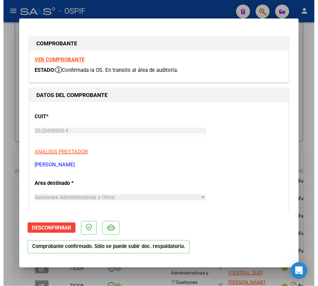
scroll to position [46, 0]
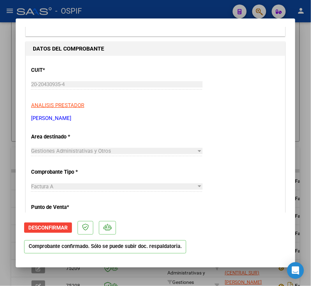
drag, startPoint x: 47, startPoint y: 117, endPoint x: 17, endPoint y: 117, distance: 29.7
click at [17, 117] on mat-dialog-content "COMPROBANTE VER COMPROBANTE ESTADO: Confirmada la OS. En transito al área de au…" at bounding box center [155, 120] width 279 height 186
copy p "[PERSON_NAME]"
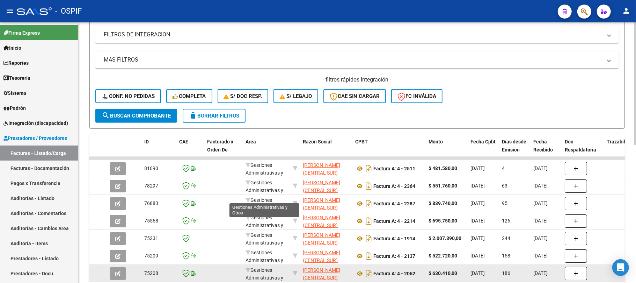
scroll to position [9, 0]
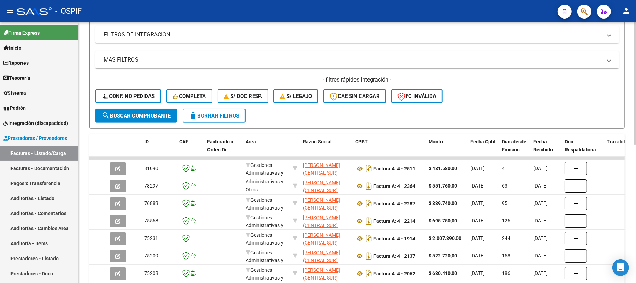
click at [218, 117] on span "delete Borrar Filtros" at bounding box center [214, 115] width 50 height 6
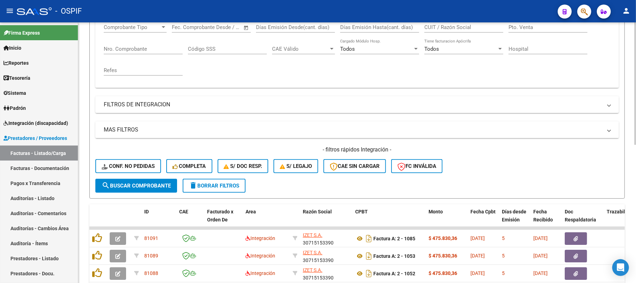
scroll to position [193, 0]
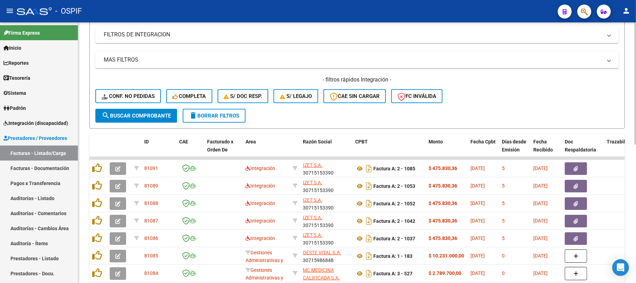
click at [214, 115] on span "delete Borrar Filtros" at bounding box center [214, 115] width 50 height 6
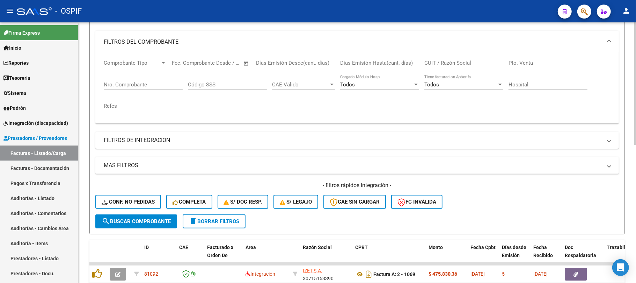
scroll to position [54, 0]
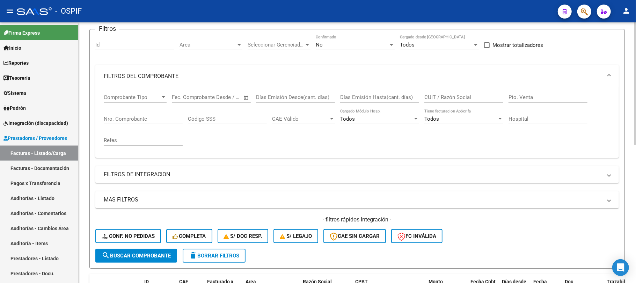
click at [183, 80] on mat-expansion-panel-header "FILTROS DEL COMPROBANTE" at bounding box center [357, 76] width 524 height 22
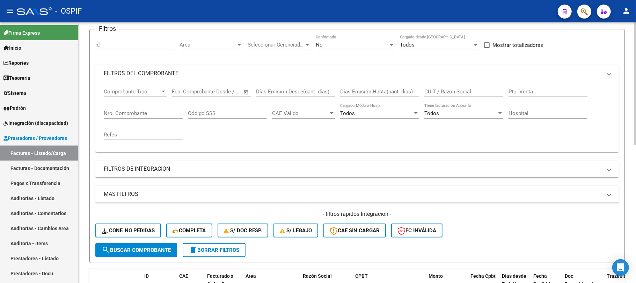
click at [224, 46] on span "Area" at bounding box center [208, 45] width 57 height 6
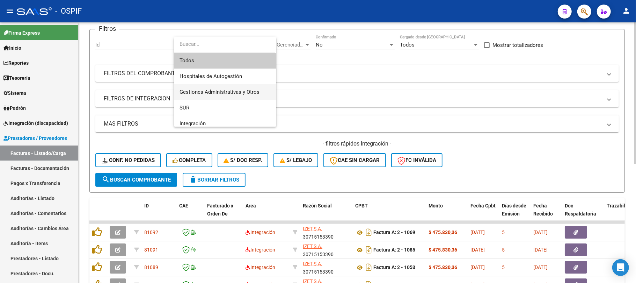
click at [222, 92] on span "Gestiones Administrativas y Otros" at bounding box center [220, 92] width 80 height 6
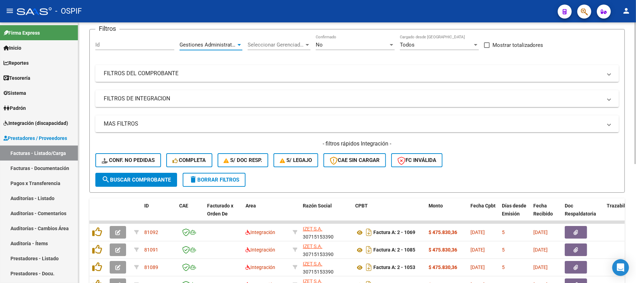
click at [161, 182] on span "search Buscar Comprobante" at bounding box center [136, 179] width 69 height 6
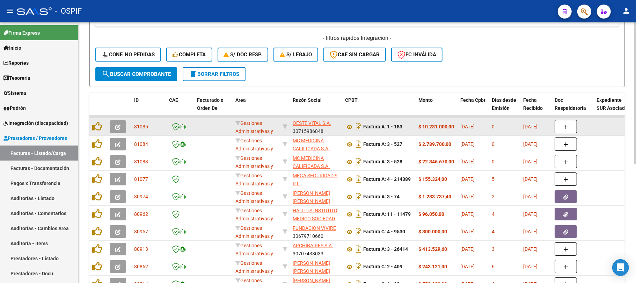
scroll to position [193, 0]
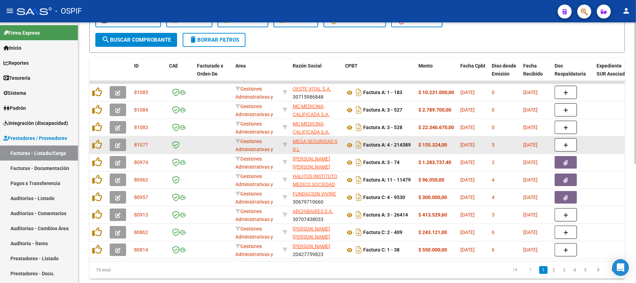
click at [122, 143] on button "button" at bounding box center [118, 144] width 16 height 13
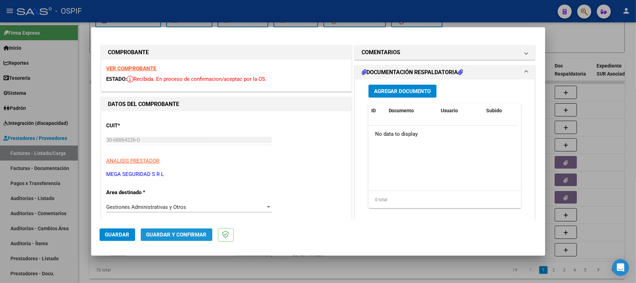
click at [184, 236] on span "Guardar y Confirmar" at bounding box center [176, 234] width 60 height 6
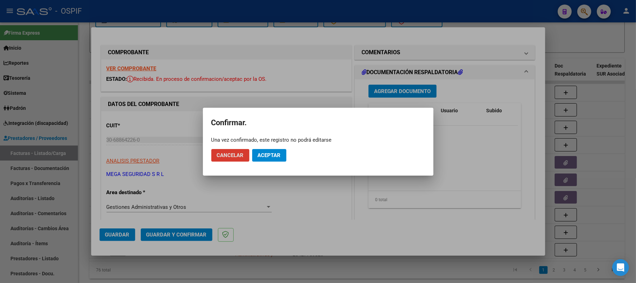
click at [272, 158] on button "Aceptar" at bounding box center [269, 155] width 34 height 13
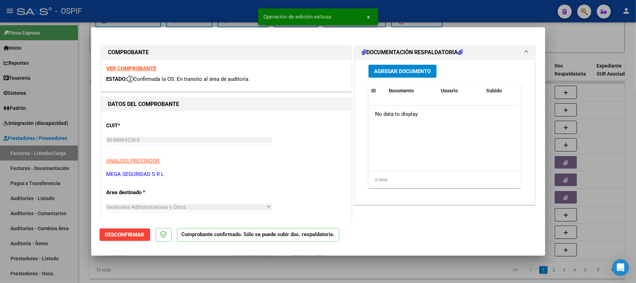
click at [230, 277] on div at bounding box center [318, 141] width 636 height 283
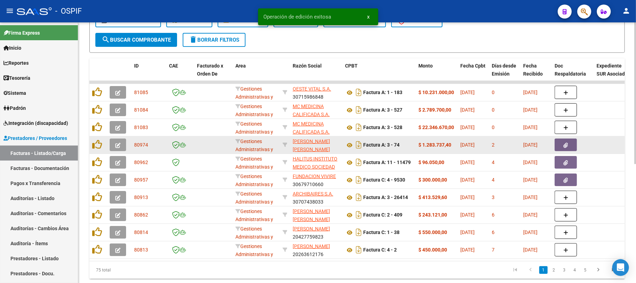
click at [112, 141] on button "button" at bounding box center [118, 144] width 16 height 13
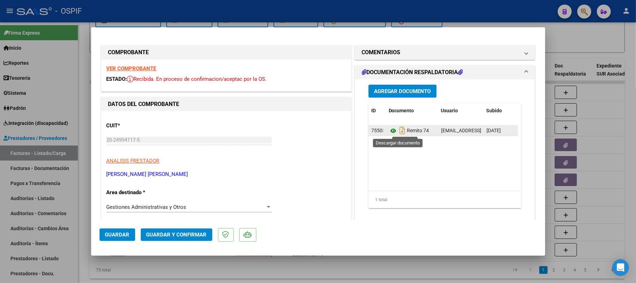
drag, startPoint x: 391, startPoint y: 129, endPoint x: 390, endPoint y: 134, distance: 5.7
click at [163, 232] on span "Guardar y Confirmar" at bounding box center [176, 234] width 60 height 6
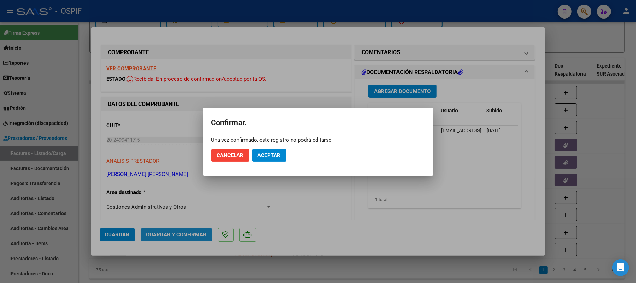
click at [269, 151] on button "Aceptar" at bounding box center [269, 155] width 34 height 13
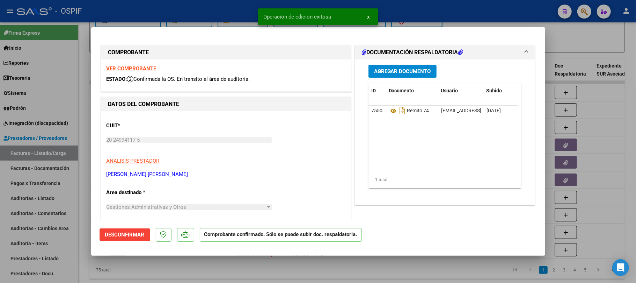
click at [405, 275] on div at bounding box center [318, 141] width 636 height 283
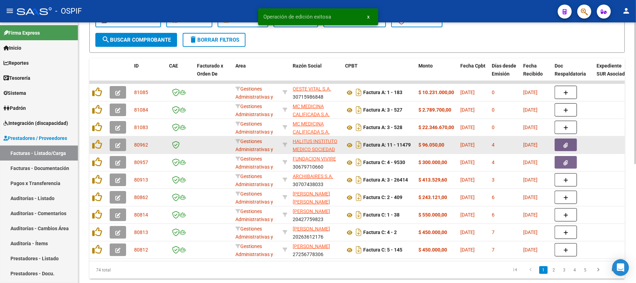
click at [116, 143] on icon "button" at bounding box center [117, 144] width 5 height 5
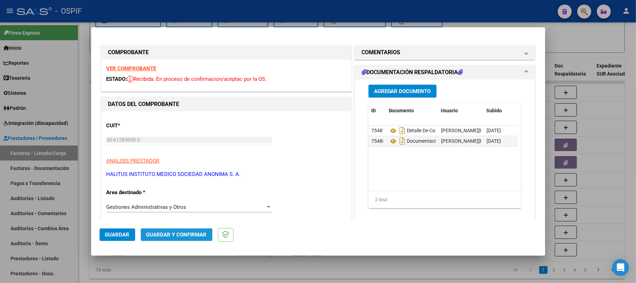
click at [175, 234] on span "Guardar y Confirmar" at bounding box center [176, 234] width 60 height 6
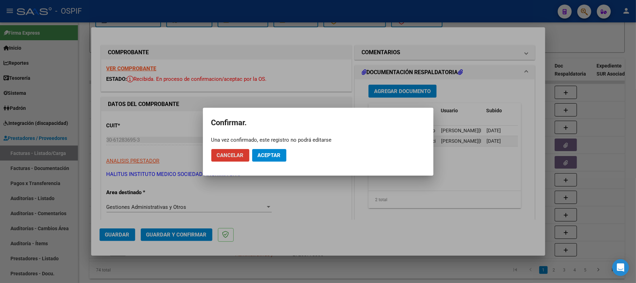
click at [264, 158] on button "Aceptar" at bounding box center [269, 155] width 34 height 13
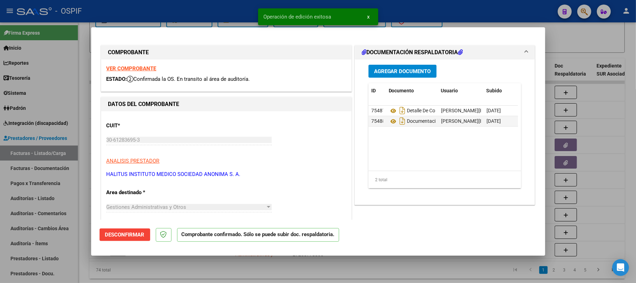
click at [298, 266] on div at bounding box center [318, 141] width 636 height 283
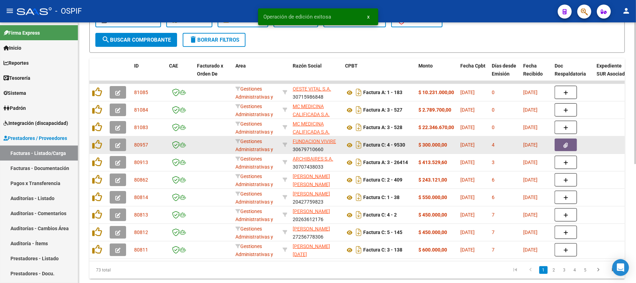
click at [118, 146] on icon "button" at bounding box center [117, 144] width 5 height 5
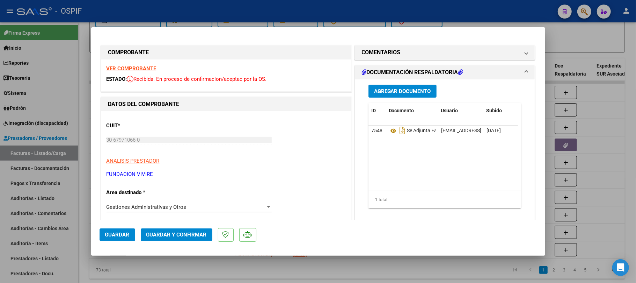
click at [418, 52] on mat-panel-title "COMENTARIOS" at bounding box center [441, 52] width 158 height 8
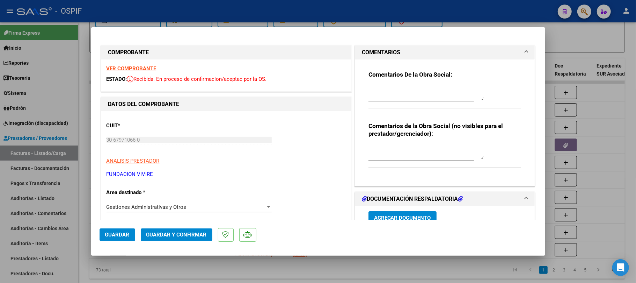
click at [420, 98] on textarea at bounding box center [425, 93] width 115 height 14
drag, startPoint x: 118, startPoint y: 239, endPoint x: 130, endPoint y: 227, distance: 17.0
click at [118, 238] on button "Guardar" at bounding box center [118, 234] width 36 height 13
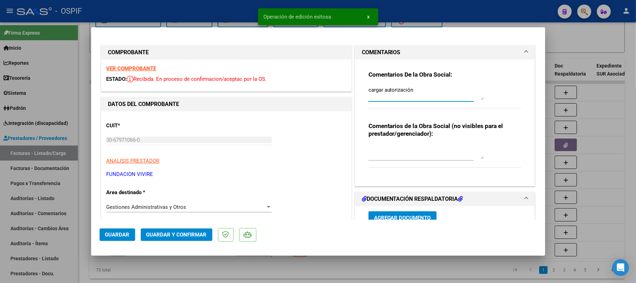
type textarea "cargar autorización"
click at [100, 243] on mat-dialog-actions "Guardar Guardar y Confirmar" at bounding box center [318, 233] width 437 height 28
click at [116, 237] on button "Guardar" at bounding box center [118, 234] width 36 height 13
click at [258, 267] on div at bounding box center [318, 141] width 636 height 283
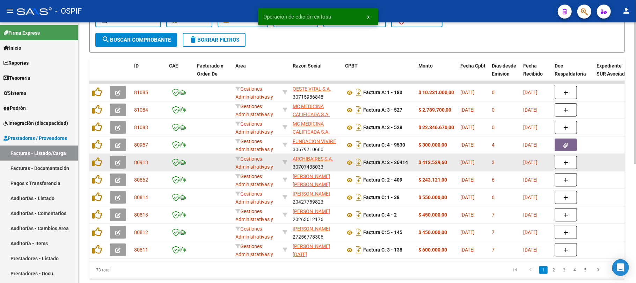
click at [122, 162] on button "button" at bounding box center [118, 162] width 16 height 13
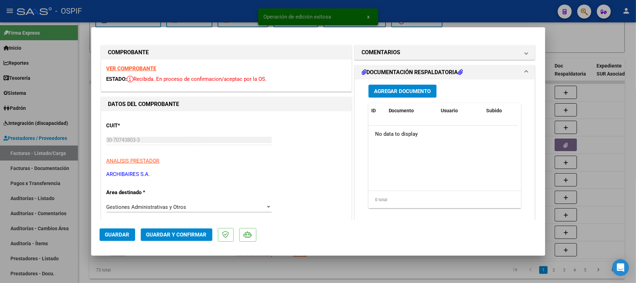
click at [183, 240] on button "Guardar y Confirmar" at bounding box center [177, 234] width 72 height 13
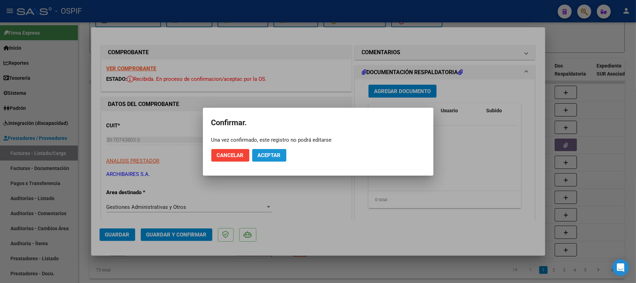
click at [270, 160] on button "Aceptar" at bounding box center [269, 155] width 34 height 13
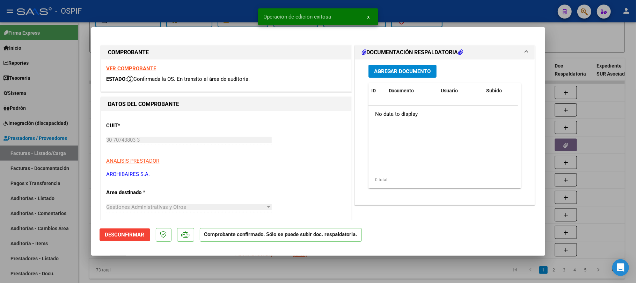
click at [220, 263] on div at bounding box center [318, 141] width 636 height 283
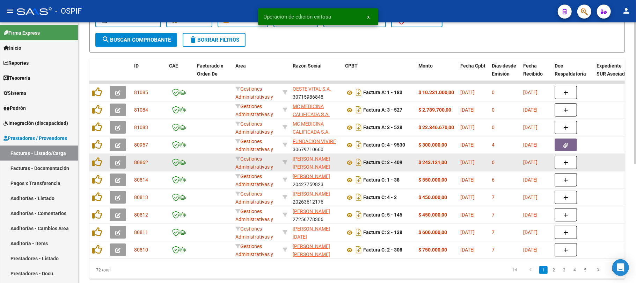
click at [117, 163] on icon "button" at bounding box center [117, 162] width 5 height 5
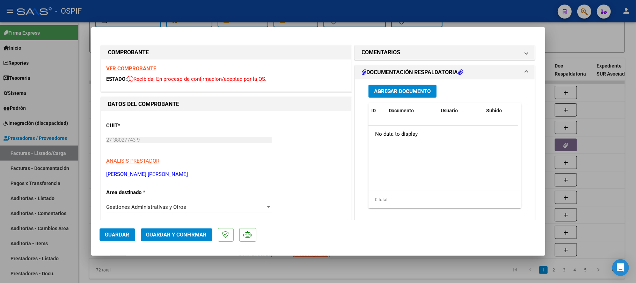
click at [191, 235] on span "Guardar y Confirmar" at bounding box center [176, 234] width 60 height 6
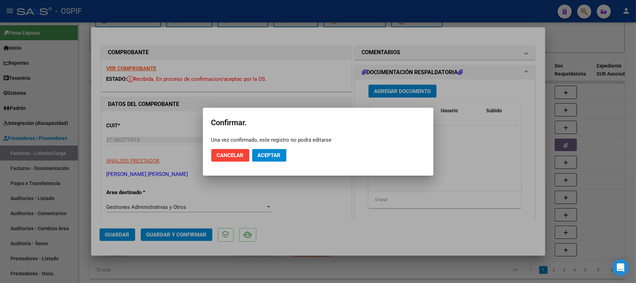
click at [275, 152] on span "Aceptar" at bounding box center [269, 155] width 23 height 6
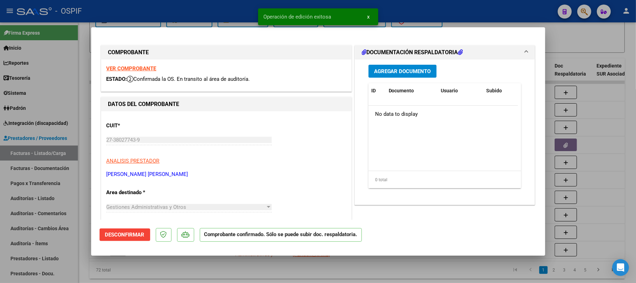
click at [398, 271] on div at bounding box center [318, 141] width 636 height 283
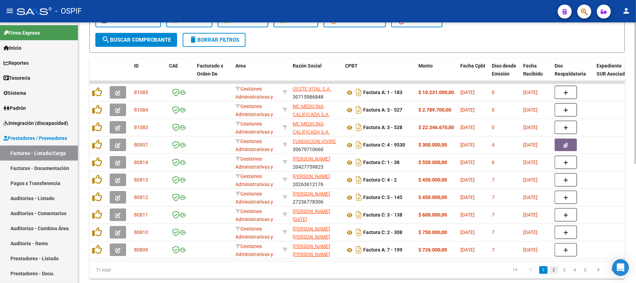
click at [554, 273] on link "2" at bounding box center [554, 270] width 8 height 8
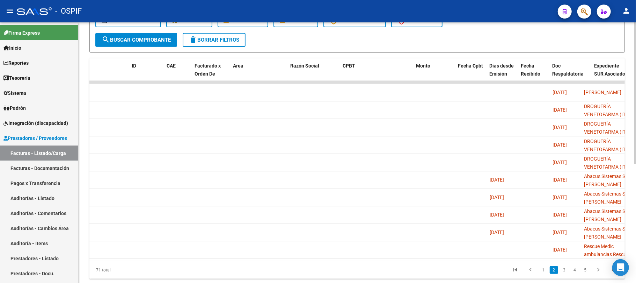
scroll to position [0, 0]
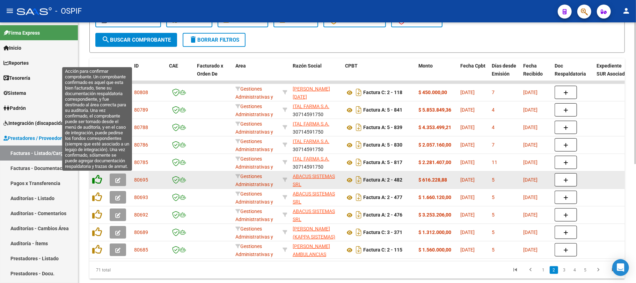
click at [94, 179] on icon at bounding box center [97, 179] width 10 height 10
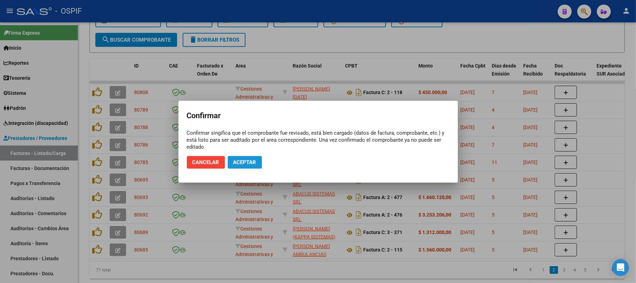
click at [245, 164] on span "Aceptar" at bounding box center [244, 162] width 23 height 6
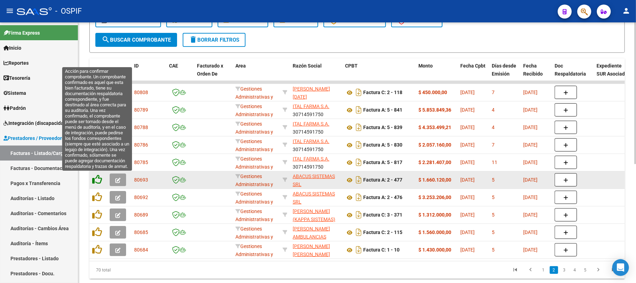
click at [98, 178] on icon at bounding box center [97, 179] width 10 height 10
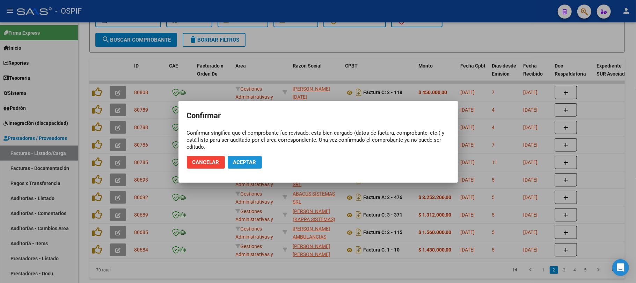
click at [234, 162] on span "Aceptar" at bounding box center [244, 162] width 23 height 6
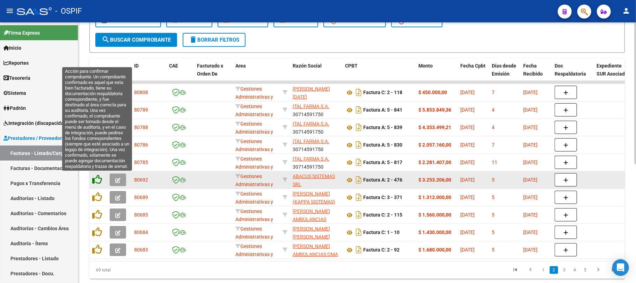
click at [95, 181] on icon at bounding box center [97, 179] width 10 height 10
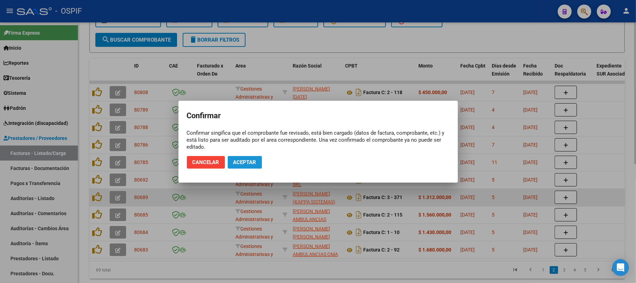
drag, startPoint x: 246, startPoint y: 159, endPoint x: 376, endPoint y: 196, distance: 135.2
click at [246, 159] on span "Aceptar" at bounding box center [244, 162] width 23 height 6
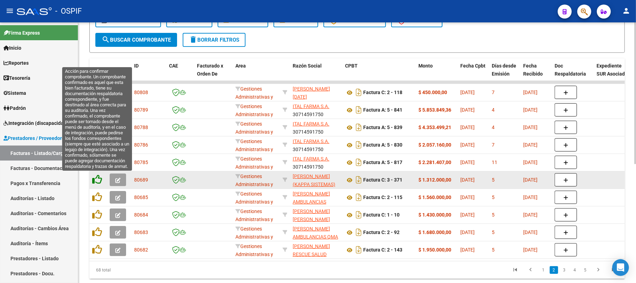
click at [96, 179] on icon at bounding box center [97, 179] width 10 height 10
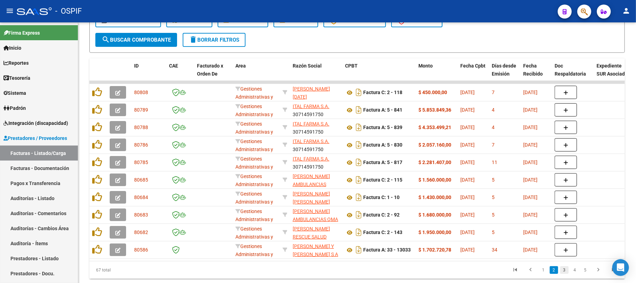
click at [566, 273] on link "3" at bounding box center [564, 270] width 8 height 8
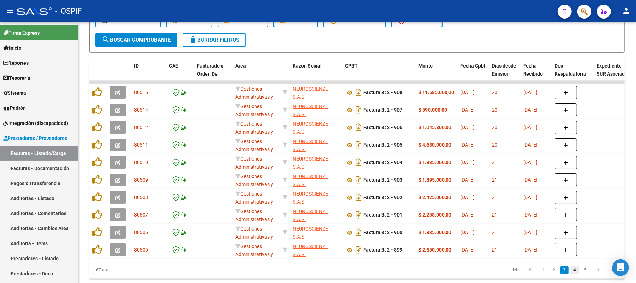
click at [573, 273] on link "4" at bounding box center [575, 270] width 8 height 8
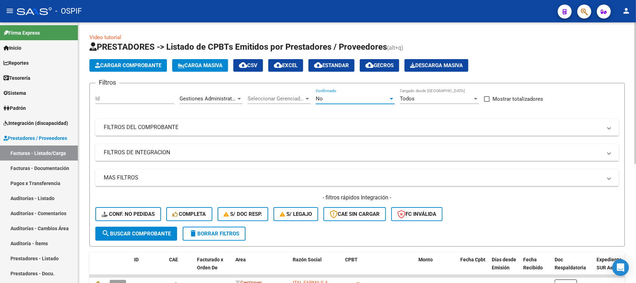
click at [356, 96] on div "No" at bounding box center [352, 98] width 73 height 6
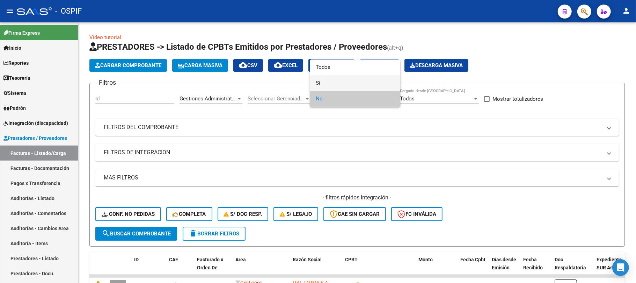
click at [337, 84] on span "Si" at bounding box center [355, 83] width 79 height 16
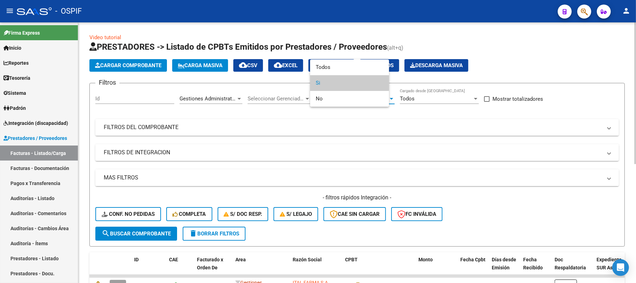
click at [179, 177] on mat-panel-title "MAS FILTROS" at bounding box center [353, 178] width 498 height 8
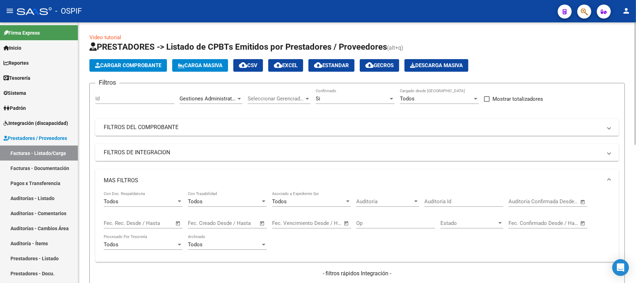
click at [554, 228] on div "Fecha inicio – Fecha fin Fec. Confirmado Desde / Hasta" at bounding box center [547, 224] width 79 height 22
click at [555, 225] on input "text" at bounding box center [560, 223] width 34 height 6
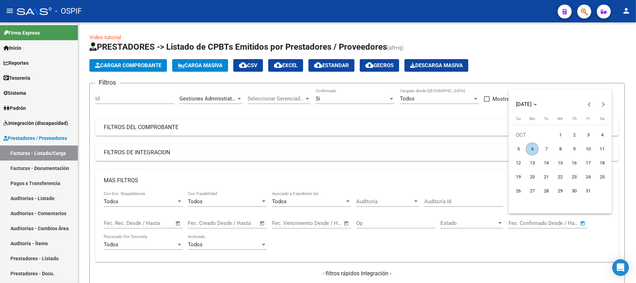
click at [527, 148] on span "6" at bounding box center [532, 148] width 13 height 13
type input "[DATE]"
click at [527, 148] on span "6" at bounding box center [532, 148] width 13 height 13
type input "[DATE]"
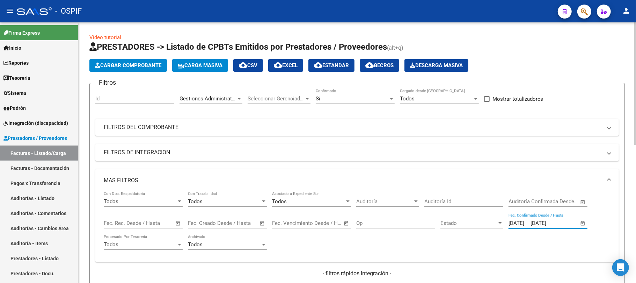
scroll to position [93, 0]
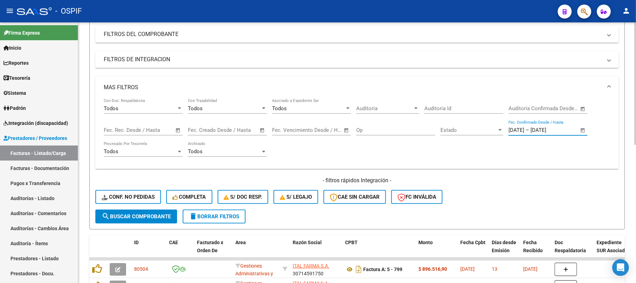
click at [149, 211] on button "search Buscar Comprobante" at bounding box center [136, 216] width 82 height 14
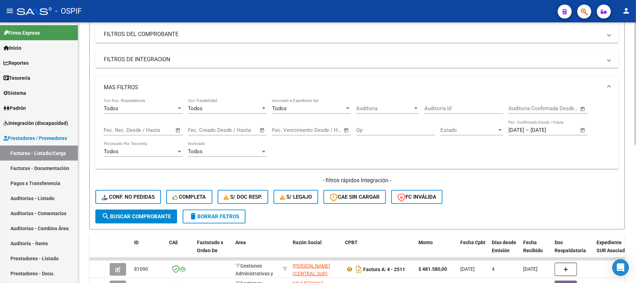
scroll to position [0, 0]
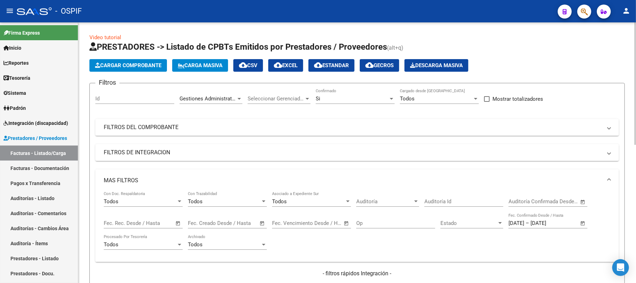
click at [297, 68] on button "cloud_download EXCEL" at bounding box center [285, 65] width 35 height 13
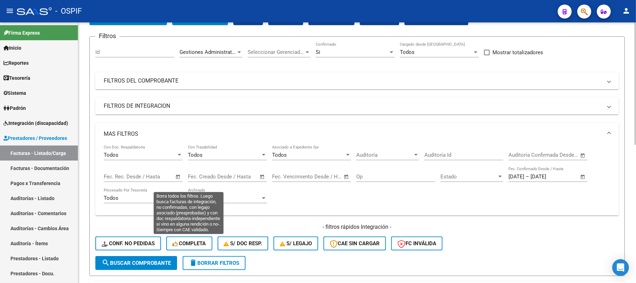
click at [204, 259] on span "delete Borrar Filtros" at bounding box center [214, 262] width 50 height 6
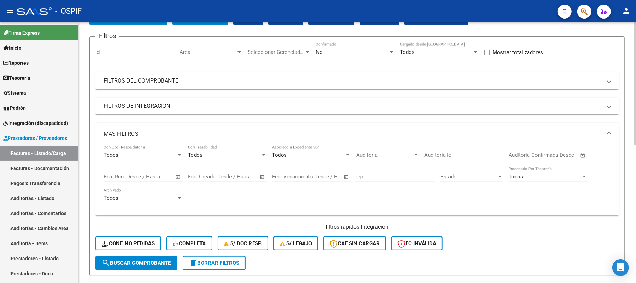
click at [181, 125] on mat-expansion-panel-header "MAS FILTROS" at bounding box center [357, 134] width 524 height 22
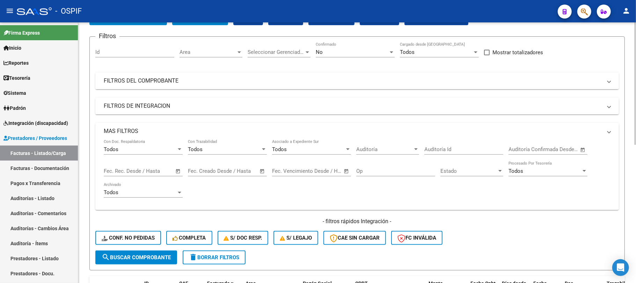
click at [196, 82] on mat-panel-title "FILTROS DEL COMPROBANTE" at bounding box center [353, 81] width 498 height 8
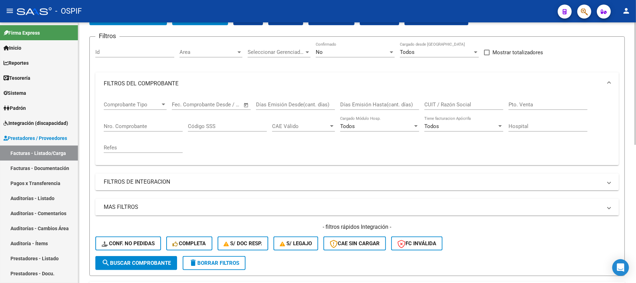
click at [336, 53] on div "No" at bounding box center [352, 52] width 73 height 6
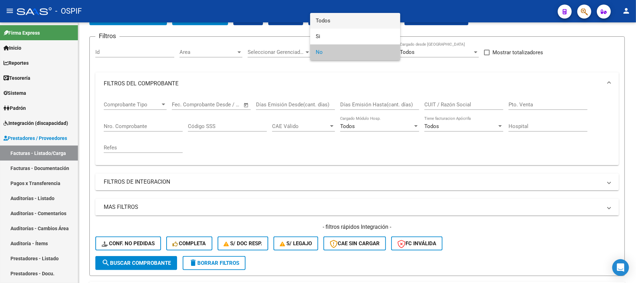
click at [346, 26] on span "Todos" at bounding box center [355, 21] width 79 height 16
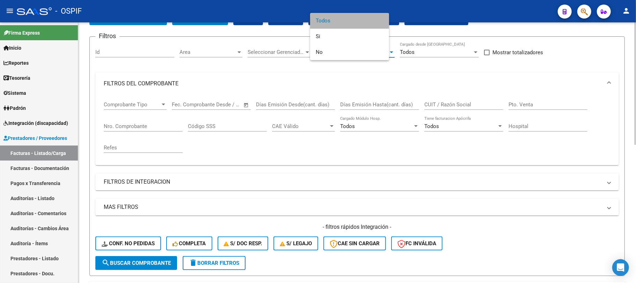
click at [449, 98] on div "CUIT / Razón Social" at bounding box center [463, 102] width 79 height 15
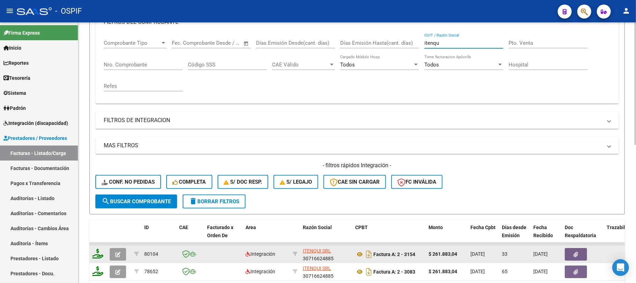
scroll to position [154, 0]
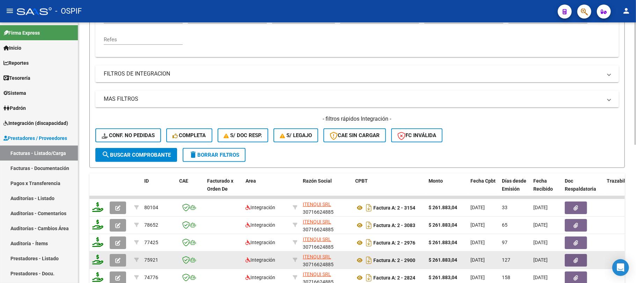
click at [119, 258] on icon "button" at bounding box center [117, 259] width 5 height 5
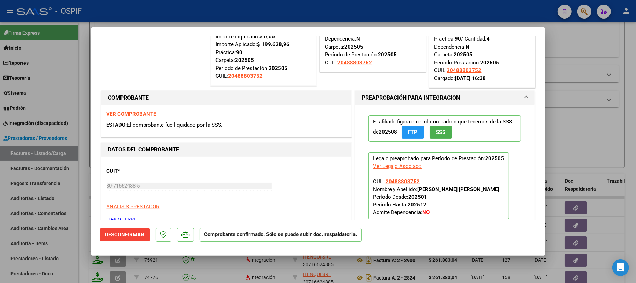
scroll to position [93, 0]
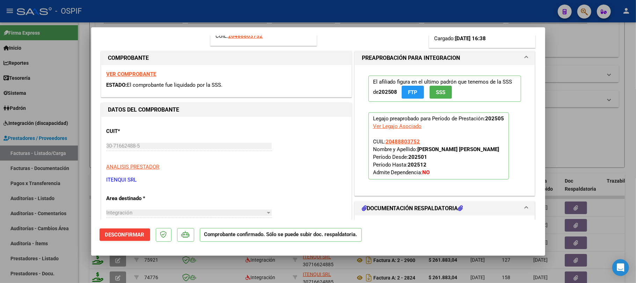
drag, startPoint x: 136, startPoint y: 182, endPoint x: 107, endPoint y: 181, distance: 29.7
click at [107, 181] on p "ITENQUI SRL" at bounding box center [227, 180] width 240 height 8
copy p "ITENQUI SRL"
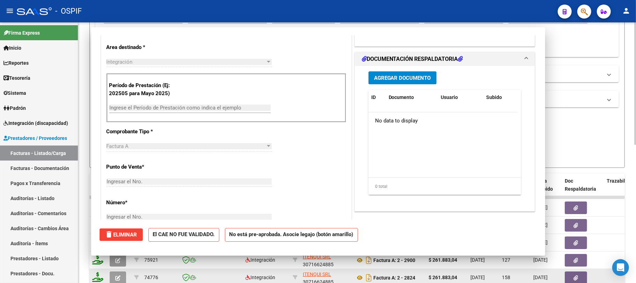
scroll to position [0, 0]
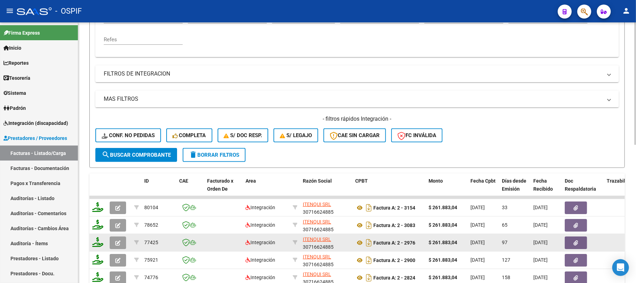
click at [118, 243] on icon "button" at bounding box center [117, 242] width 5 height 5
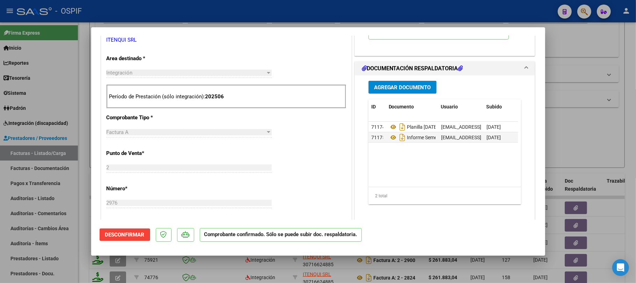
scroll to position [279, 0]
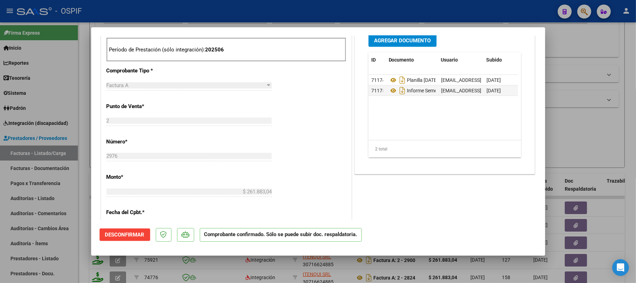
click at [612, 129] on div at bounding box center [318, 141] width 636 height 283
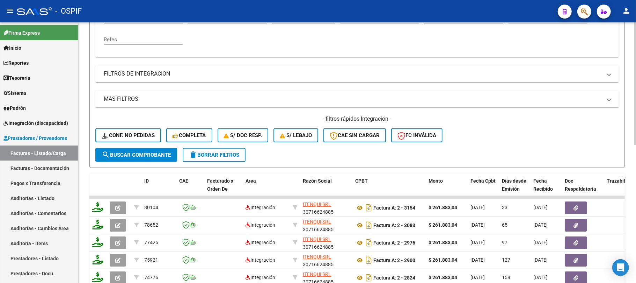
scroll to position [0, 0]
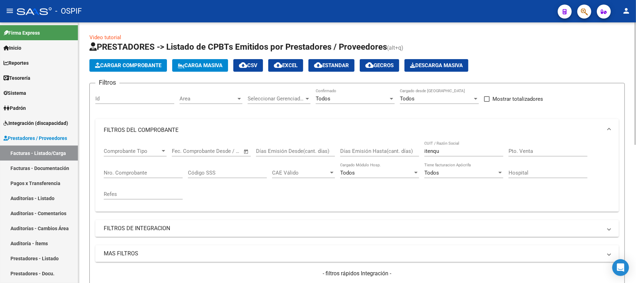
drag, startPoint x: 451, startPoint y: 153, endPoint x: 316, endPoint y: 155, distance: 135.2
click at [308, 151] on div "Comprobante Tipo Comprobante Tipo Fecha inicio – Fecha fin Fec. Comprobante Des…" at bounding box center [357, 173] width 507 height 65
type input "CA"
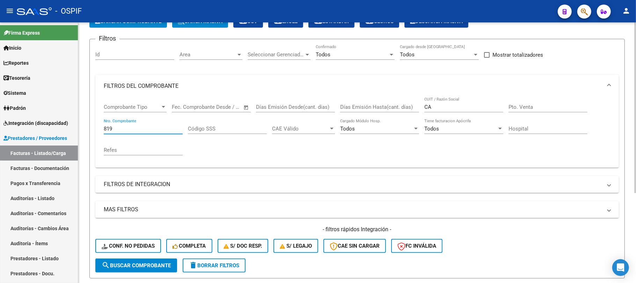
scroll to position [44, 0]
type input "819"
drag, startPoint x: 440, startPoint y: 104, endPoint x: 411, endPoint y: 109, distance: 29.4
click at [411, 109] on div "Comprobante Tipo Comprobante Tipo Fecha inicio – Fecha fin Fec. Comprobante Des…" at bounding box center [357, 129] width 507 height 65
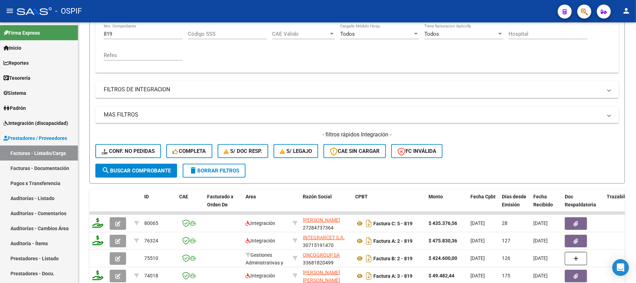
scroll to position [278, 0]
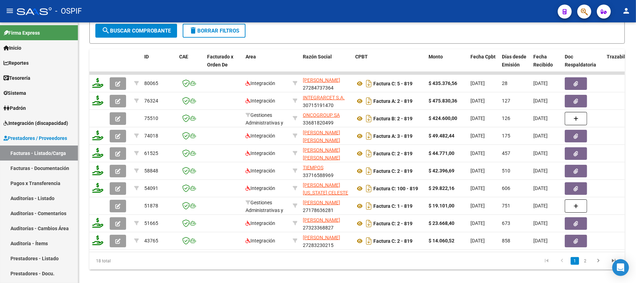
click at [221, 34] on span "delete Borrar Filtros" at bounding box center [214, 31] width 50 height 6
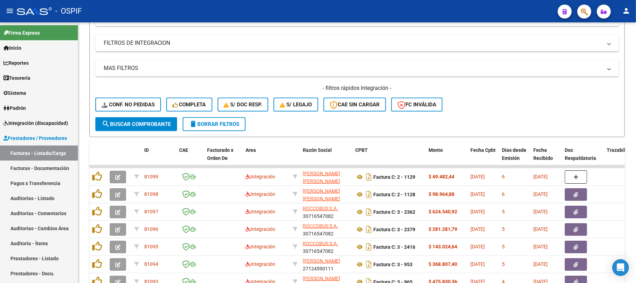
scroll to position [0, 0]
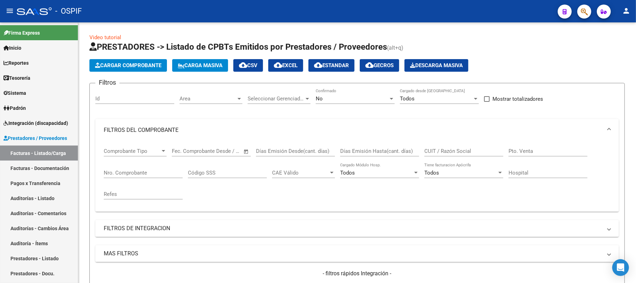
click at [127, 62] on span "Cargar Comprobante" at bounding box center [128, 65] width 66 height 6
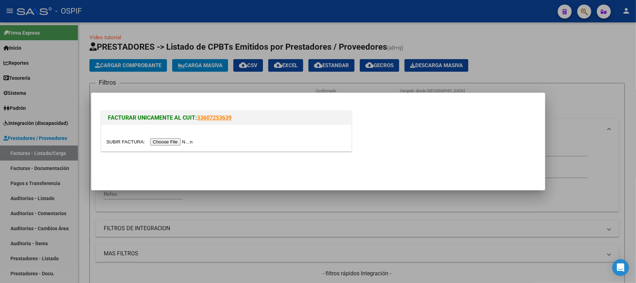
click at [182, 140] on input "file" at bounding box center [151, 141] width 88 height 7
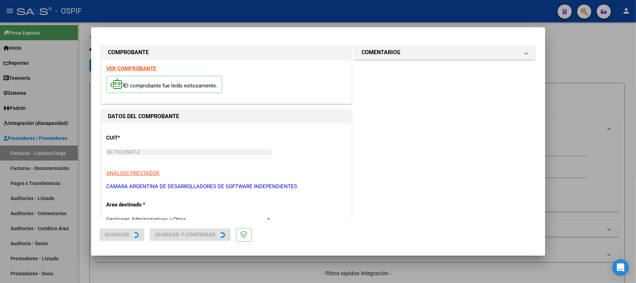
click at [170, 235] on div "COMPROBANTE VER COMPROBANTE El comprobante fue leído exitosamente. DATOS DEL CO…" at bounding box center [318, 141] width 636 height 283
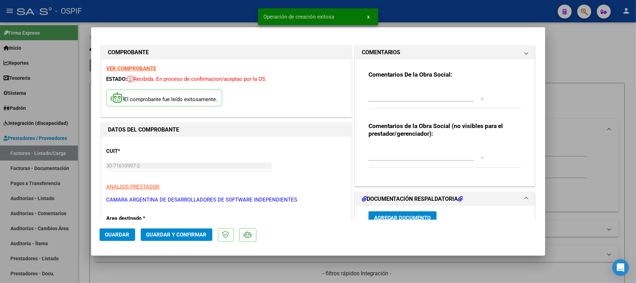
click at [170, 235] on span "Guardar y Confirmar" at bounding box center [176, 234] width 60 height 6
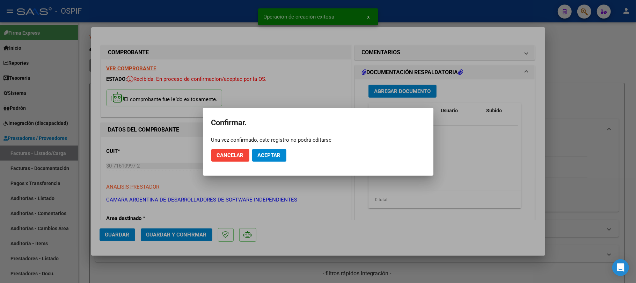
click at [266, 156] on span "Aceptar" at bounding box center [269, 155] width 23 height 6
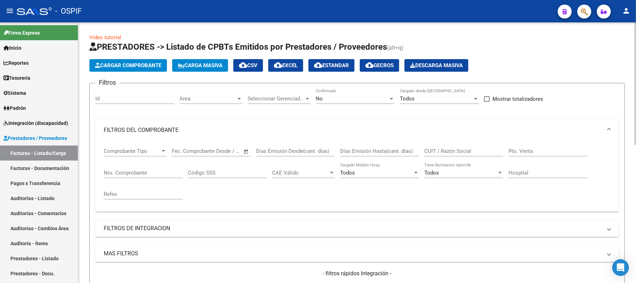
scroll to position [93, 0]
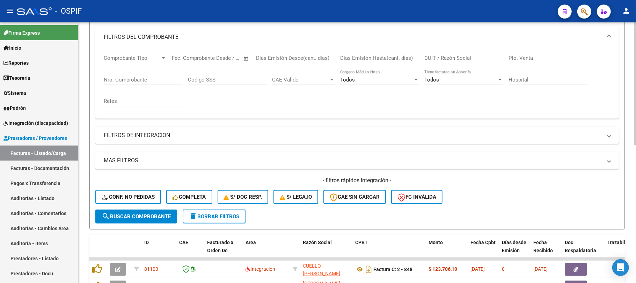
click at [210, 214] on span "delete Borrar Filtros" at bounding box center [214, 216] width 50 height 6
click at [228, 216] on span "delete Borrar Filtros" at bounding box center [214, 216] width 50 height 6
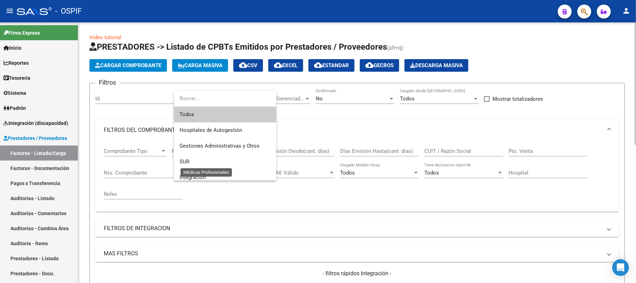
click at [215, 190] on span "Prestaciones Propias" at bounding box center [205, 193] width 50 height 6
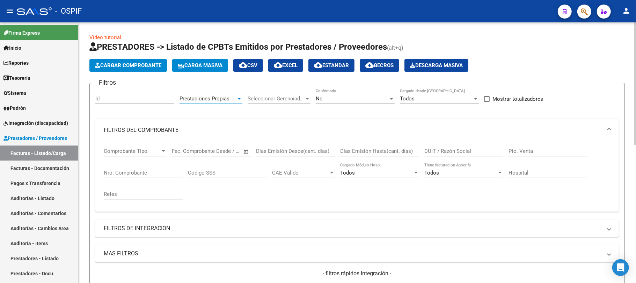
scroll to position [46, 0]
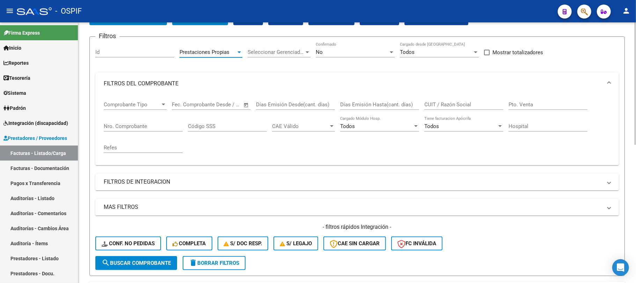
click at [145, 261] on span "search Buscar Comprobante" at bounding box center [136, 262] width 69 height 6
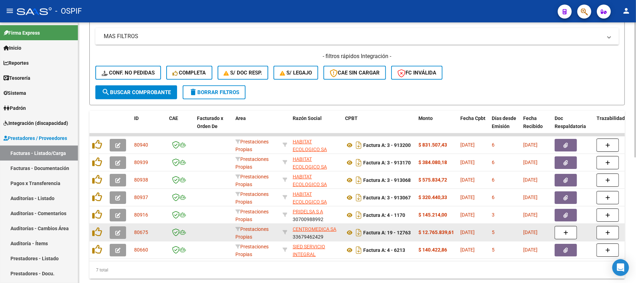
scroll to position [242, 0]
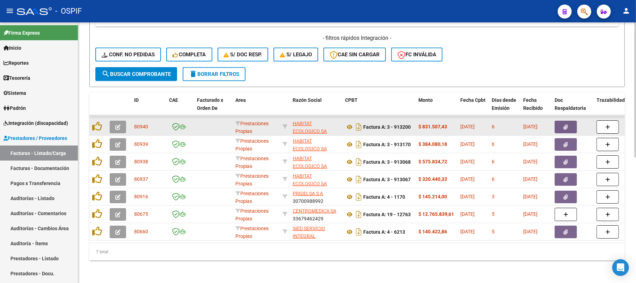
click at [123, 120] on button "button" at bounding box center [118, 126] width 16 height 13
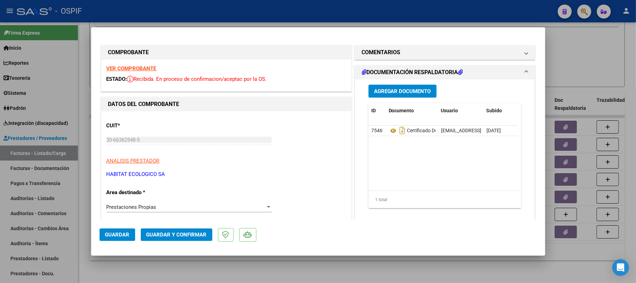
click at [187, 239] on mat-dialog-actions "Guardar Guardar y Confirmar" at bounding box center [318, 233] width 437 height 28
click at [199, 233] on span "Guardar y Confirmar" at bounding box center [176, 234] width 60 height 6
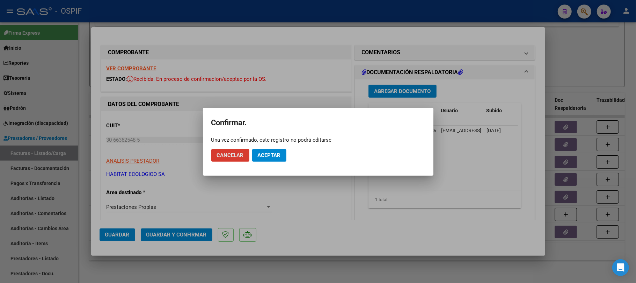
click at [263, 161] on mat-dialog-actions "Cancelar Aceptar" at bounding box center [318, 155] width 214 height 24
click at [269, 156] on span "Aceptar" at bounding box center [269, 155] width 23 height 6
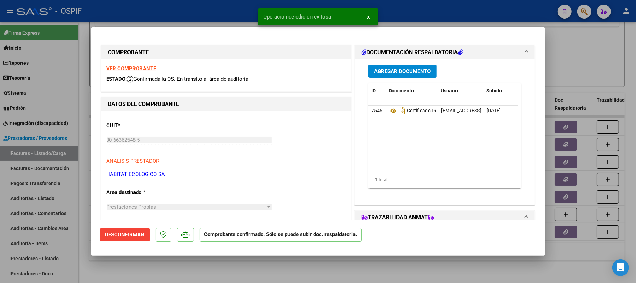
drag, startPoint x: 309, startPoint y: 277, endPoint x: 161, endPoint y: 207, distance: 163.3
click at [309, 275] on div at bounding box center [318, 141] width 636 height 283
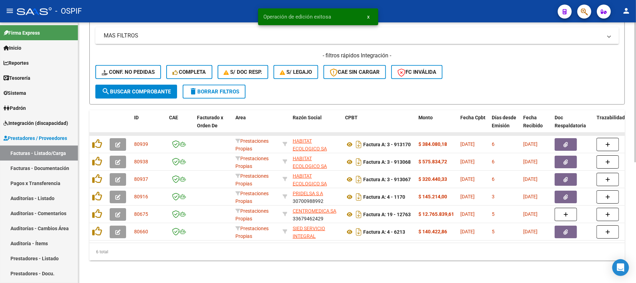
scroll to position [224, 0]
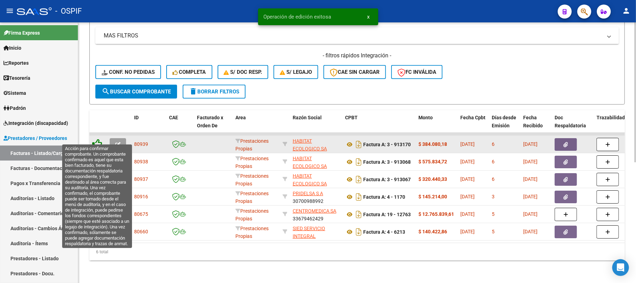
click at [100, 139] on icon at bounding box center [97, 144] width 10 height 10
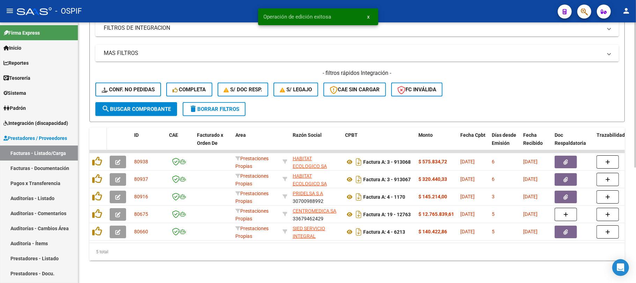
scroll to position [207, 0]
click at [98, 136] on datatable-header-cell at bounding box center [97, 142] width 17 height 31
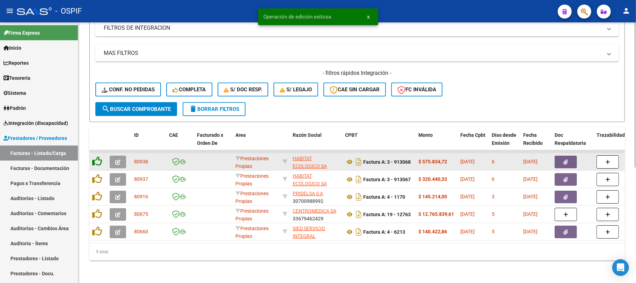
click at [94, 156] on icon at bounding box center [97, 161] width 10 height 10
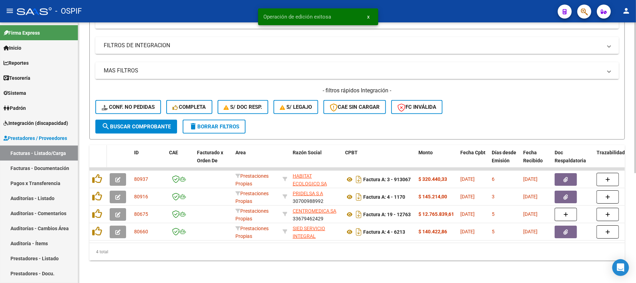
scroll to position [189, 0]
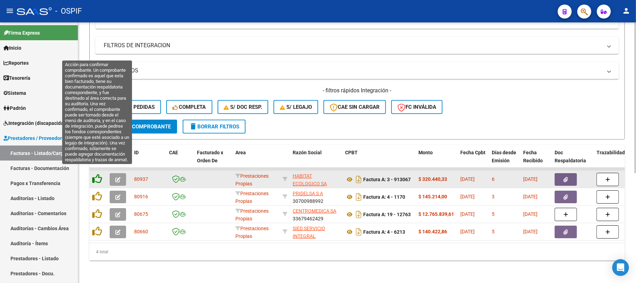
click at [100, 174] on icon at bounding box center [97, 179] width 10 height 10
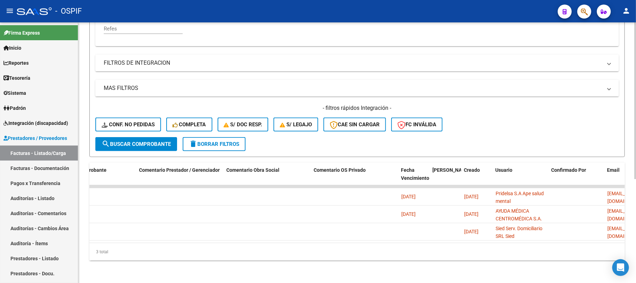
scroll to position [0, 844]
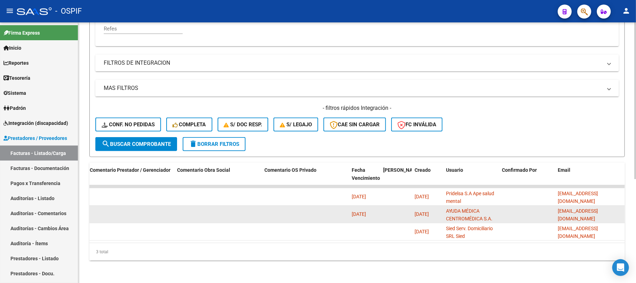
click at [611, 211] on div "mcolamarino@ayudamedica.net" at bounding box center [590, 214] width 64 height 15
click at [598, 210] on span "mcolamarino@ayudamedica.net" at bounding box center [578, 215] width 40 height 14
copy span "mcolamarino@ayudamedica.net"
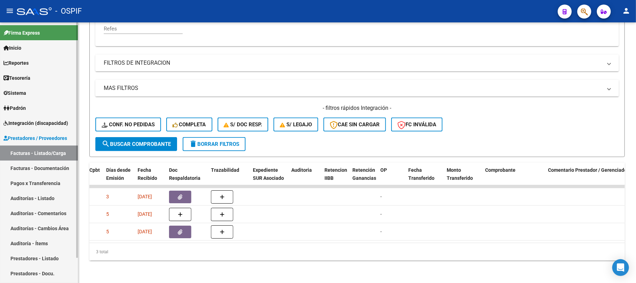
scroll to position [0, 0]
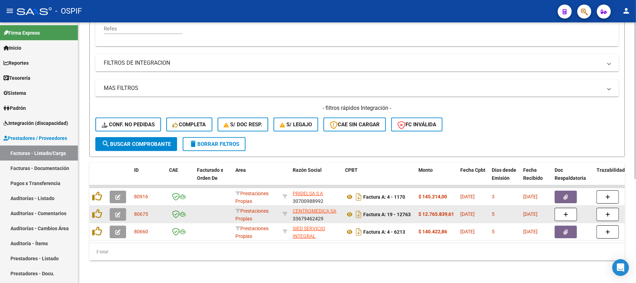
click at [404, 211] on div "Factura A: 19 - 12763" at bounding box center [379, 213] width 68 height 11
click at [405, 211] on strong "Factura A: 19 - 12763" at bounding box center [386, 214] width 47 height 6
copy strong "12763"
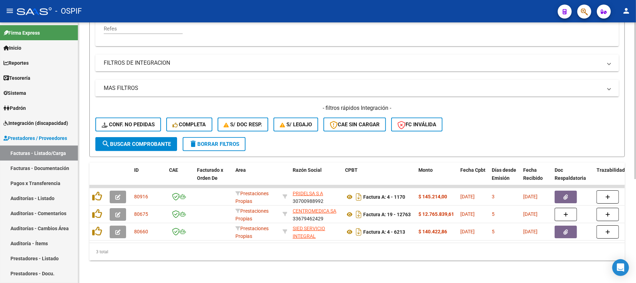
click at [269, 266] on div "Video tutorial PRESTADORES -> Listado de CPBTs Emitidos por Prestadores / Prove…" at bounding box center [357, 69] width 558 height 425
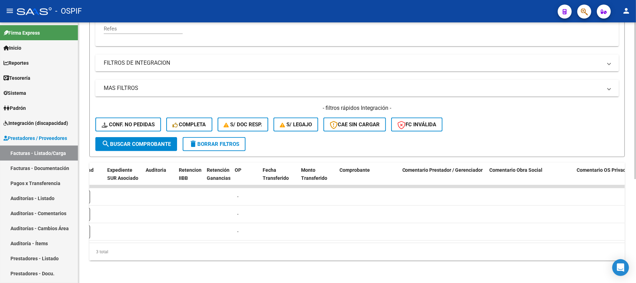
scroll to position [0, 531]
click at [451, 243] on div "3 total" at bounding box center [356, 251] width 535 height 17
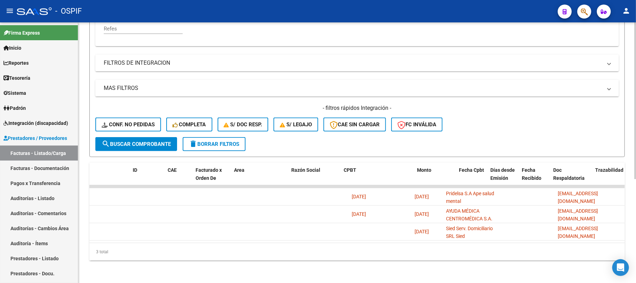
scroll to position [0, 0]
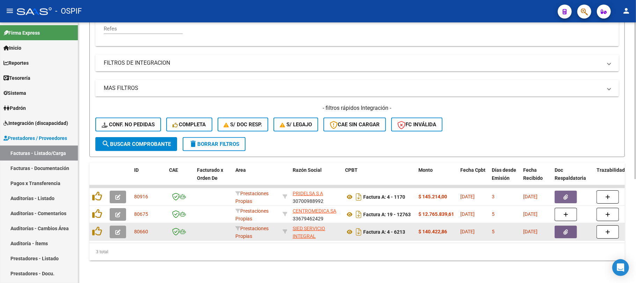
click at [127, 226] on div at bounding box center [119, 231] width 19 height 13
click at [122, 228] on button "button" at bounding box center [118, 231] width 16 height 13
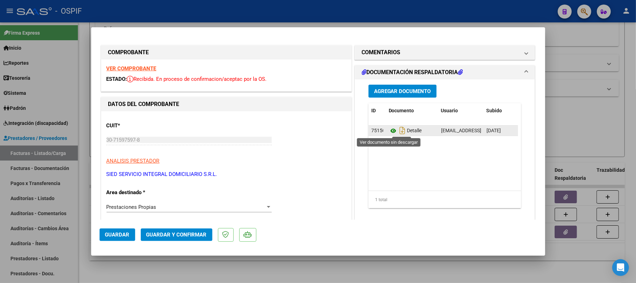
click at [390, 130] on icon at bounding box center [393, 130] width 9 height 8
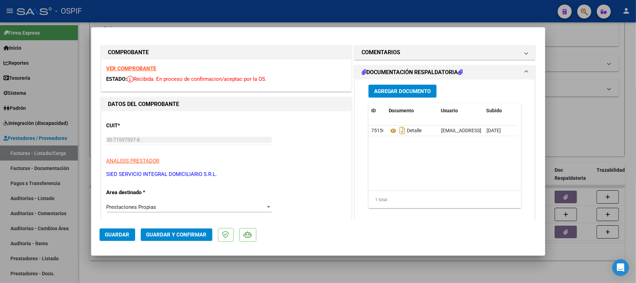
click at [280, 266] on div at bounding box center [318, 141] width 636 height 283
type input "$ 0,00"
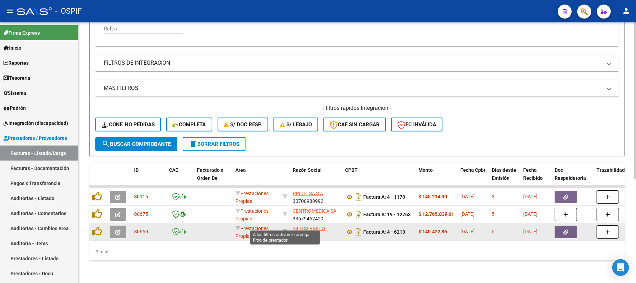
click at [283, 229] on icon at bounding box center [285, 231] width 5 height 5
type input "30715975978"
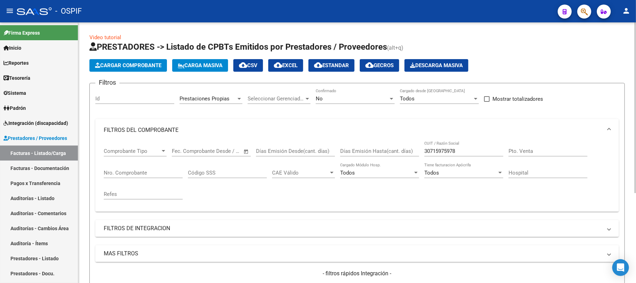
click at [221, 100] on span "Prestaciones Propias" at bounding box center [205, 98] width 50 height 6
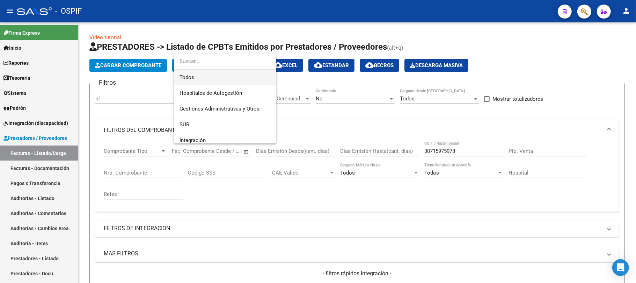
click at [219, 80] on span "Todos" at bounding box center [225, 77] width 91 height 16
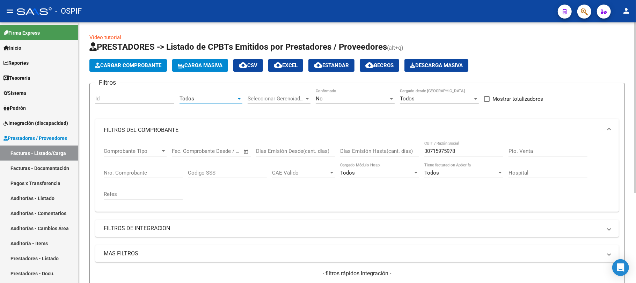
click at [336, 94] on div "No Confirmado" at bounding box center [355, 96] width 79 height 15
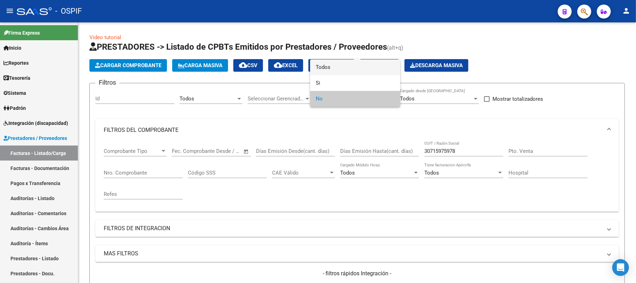
click at [343, 70] on span "Todos" at bounding box center [355, 67] width 79 height 16
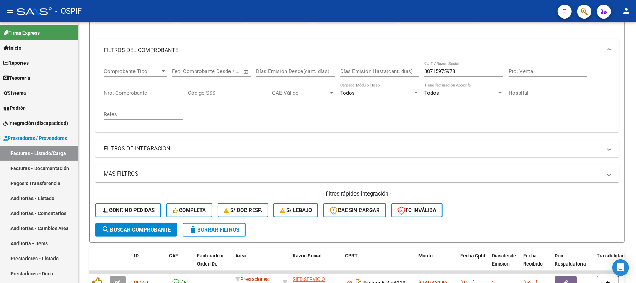
scroll to position [137, 0]
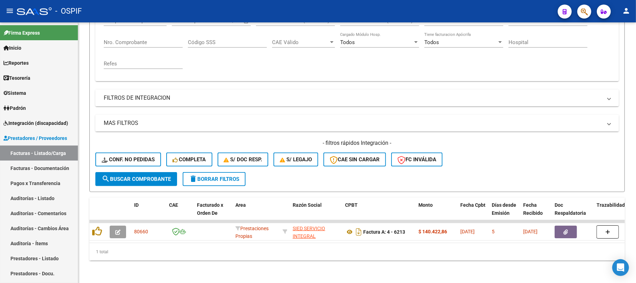
click at [167, 176] on span "search Buscar Comprobante" at bounding box center [136, 179] width 69 height 6
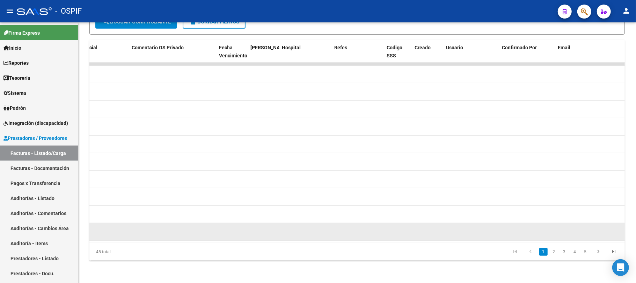
scroll to position [0, 1175]
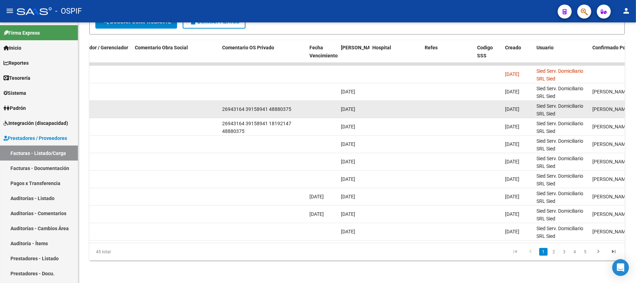
click at [227, 106] on span "26943164 39158941 48880375" at bounding box center [256, 109] width 69 height 6
copy span "26943164"
click at [258, 106] on span "26943164 39158941 48880375" at bounding box center [256, 109] width 69 height 6
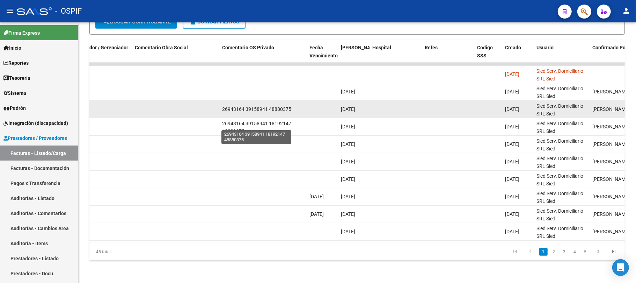
copy span "26943164"
click at [281, 106] on span "26943164 39158941 48880375" at bounding box center [256, 109] width 69 height 6
copy span "39158941"
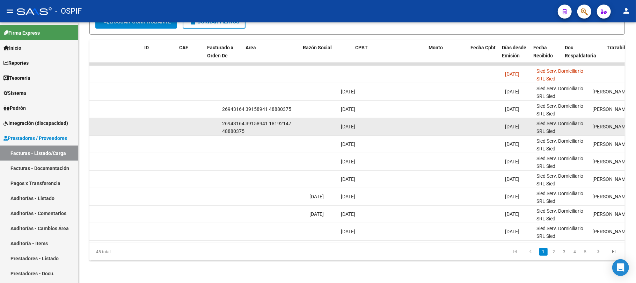
scroll to position [0, 0]
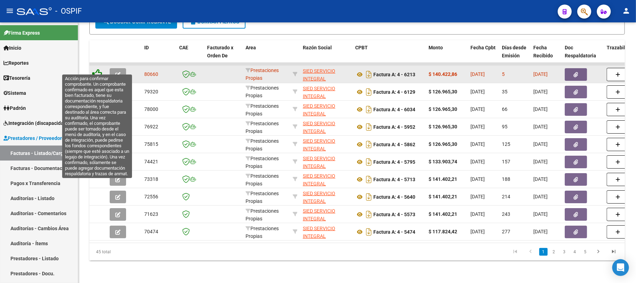
click at [97, 69] on icon at bounding box center [97, 74] width 10 height 10
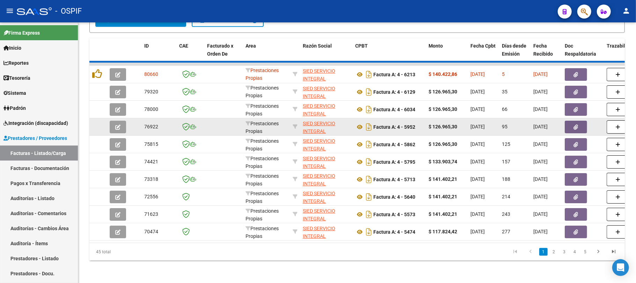
scroll to position [154, 0]
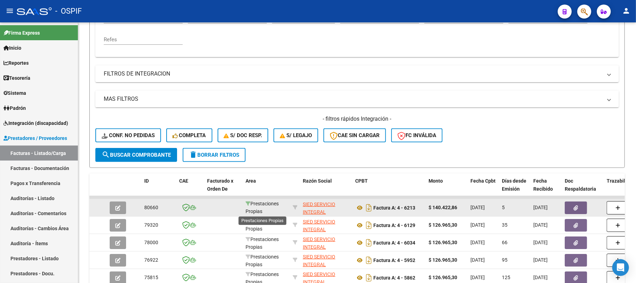
click at [249, 204] on icon at bounding box center [248, 203] width 5 height 5
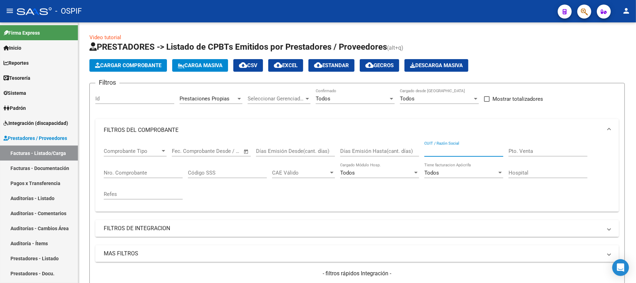
click at [188, 224] on mat-panel-title "FILTROS DE INTEGRACION" at bounding box center [353, 228] width 498 height 8
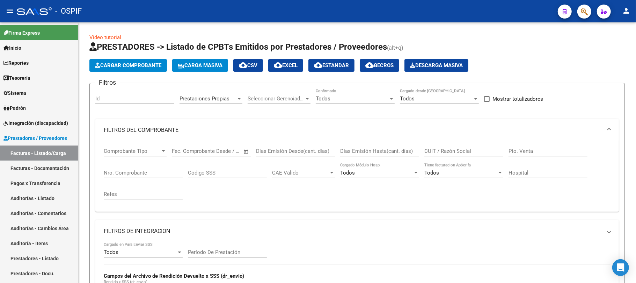
click at [192, 133] on mat-panel-title "FILTROS DEL COMPROBANTE" at bounding box center [353, 130] width 498 height 8
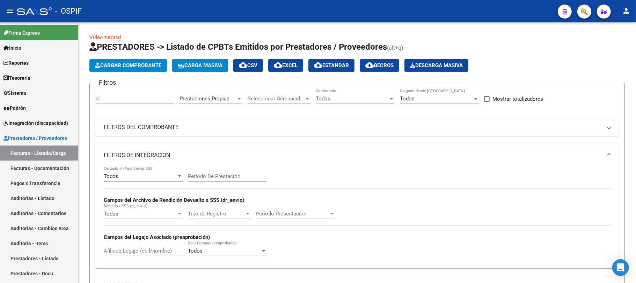
click at [221, 130] on mat-panel-title "FILTROS DEL COMPROBANTE" at bounding box center [353, 127] width 498 height 8
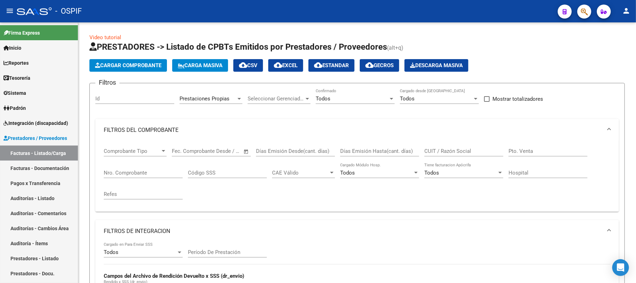
click at [222, 130] on mat-panel-title "FILTROS DEL COMPROBANTE" at bounding box center [353, 130] width 498 height 8
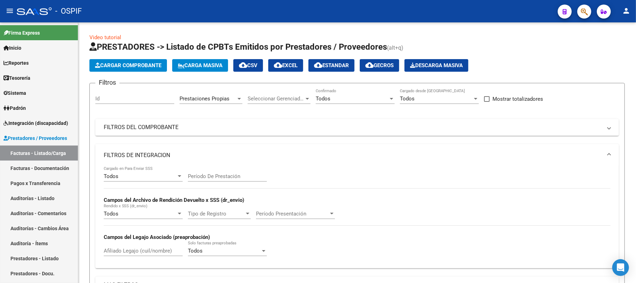
click at [184, 148] on mat-expansion-panel-header "FILTROS DE INTEGRACION" at bounding box center [357, 155] width 524 height 22
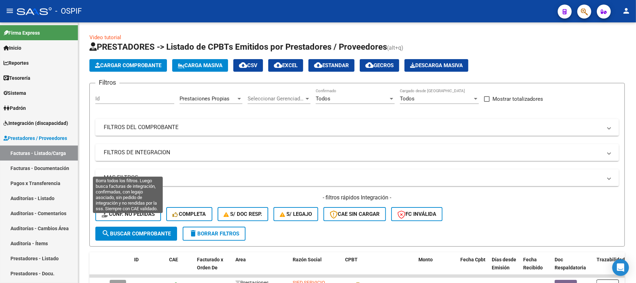
scroll to position [46, 0]
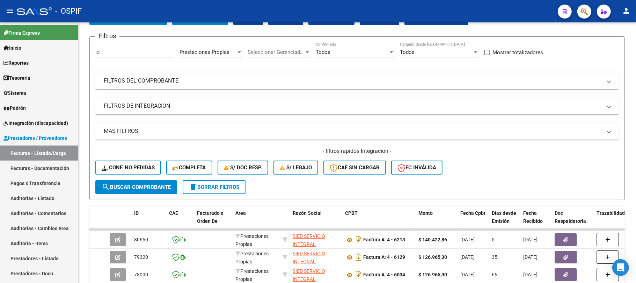
click at [202, 127] on mat-panel-title "MAS FILTROS" at bounding box center [353, 131] width 498 height 8
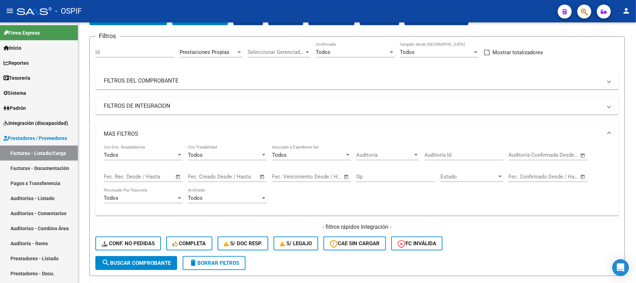
click at [552, 182] on div "Fecha inicio – Fecha fin Fec. Confirmado Desde / Hasta" at bounding box center [543, 174] width 71 height 15
click at [563, 177] on input "text" at bounding box center [560, 176] width 34 height 6
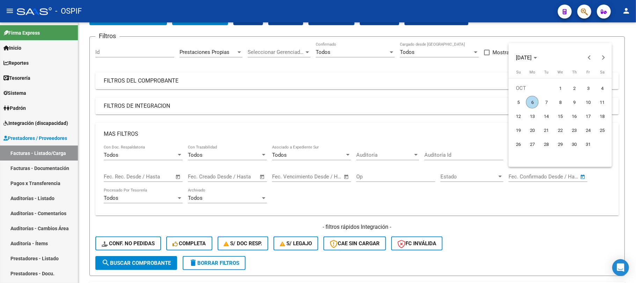
click at [535, 103] on span "6" at bounding box center [532, 102] width 13 height 13
type input "[DATE]"
click at [535, 103] on span "6" at bounding box center [532, 102] width 13 height 13
type input "[DATE]"
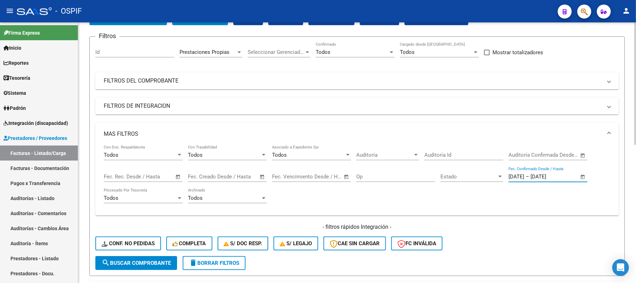
click at [140, 259] on span "search Buscar Comprobante" at bounding box center [136, 262] width 69 height 6
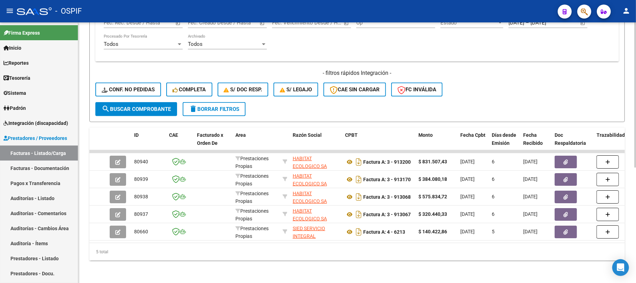
click at [264, 243] on div "5 total" at bounding box center [356, 251] width 535 height 17
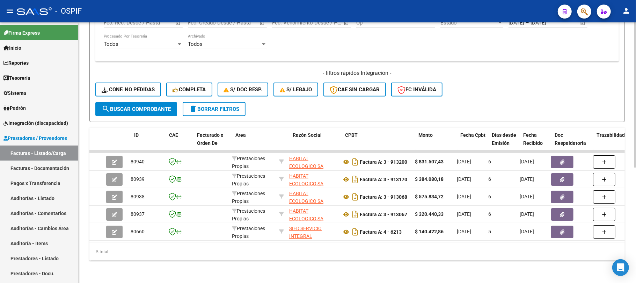
scroll to position [0, 0]
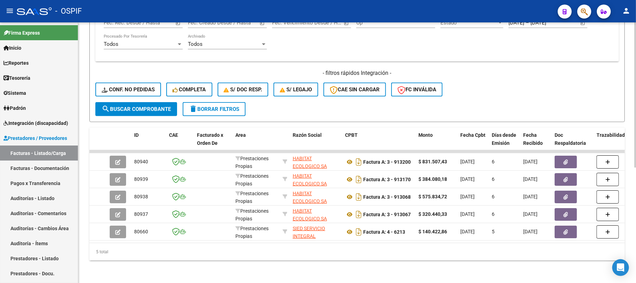
click at [294, 69] on h4 "- filtros rápidos Integración -" at bounding box center [357, 73] width 524 height 8
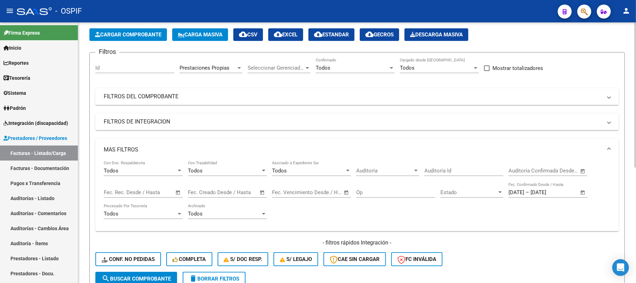
scroll to position [207, 0]
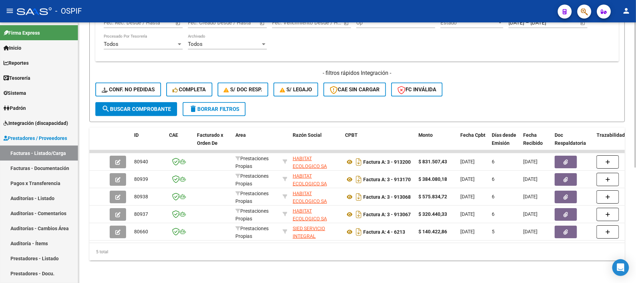
drag, startPoint x: 154, startPoint y: 114, endPoint x: 171, endPoint y: 99, distance: 22.3
click at [156, 110] on form "Filtros Id Prestaciones Propias Area Seleccionar Gerenciador Seleccionar Gerenc…" at bounding box center [356, 2] width 535 height 239
click at [171, 106] on span "search Buscar Comprobante" at bounding box center [136, 109] width 69 height 6
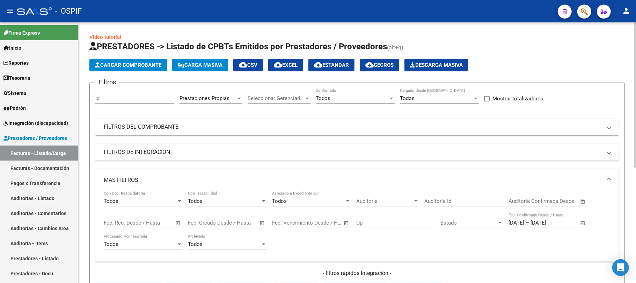
scroll to position [0, 0]
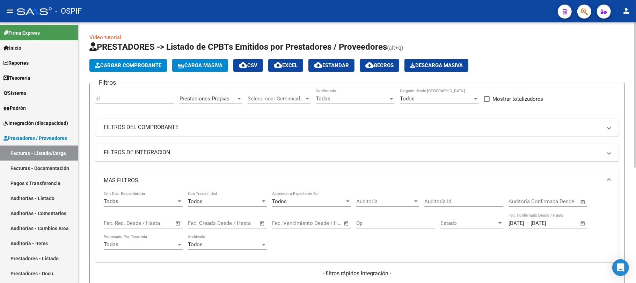
click at [298, 66] on span "cloud_download EXCEL" at bounding box center [286, 65] width 24 height 6
